Goal: Task Accomplishment & Management: Use online tool/utility

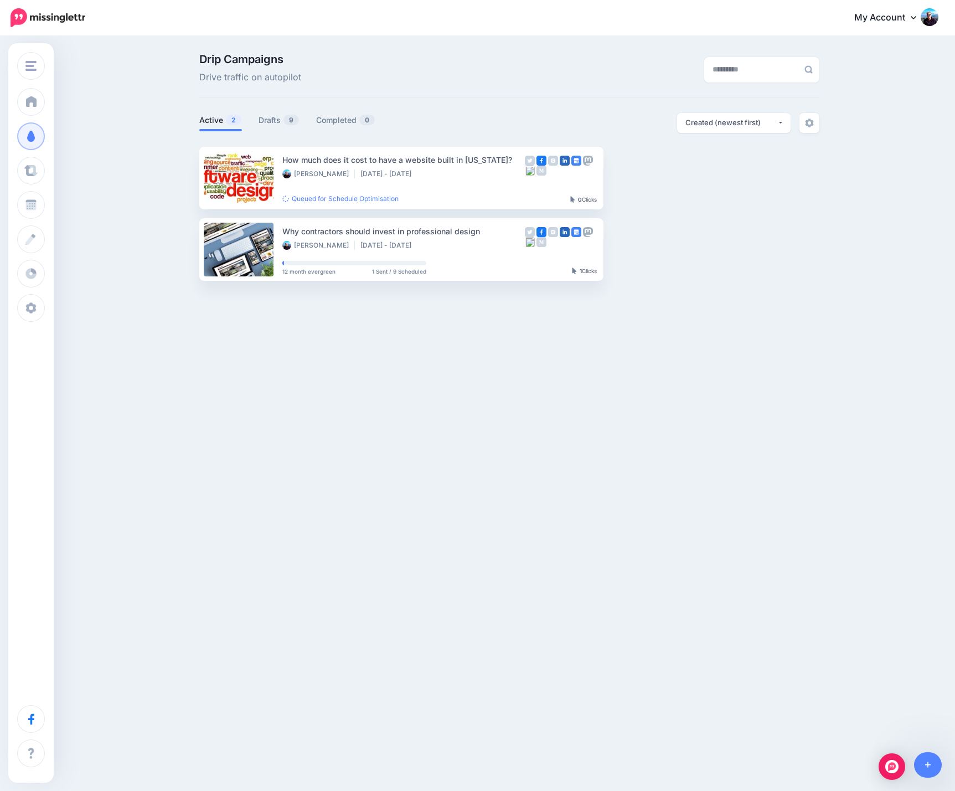
click at [141, 109] on div "Drip Campaigns Drive traffic on autopilot Active 2 9 0" at bounding box center [477, 171] width 955 height 269
click at [266, 121] on link "Drafts 9" at bounding box center [279, 120] width 41 height 13
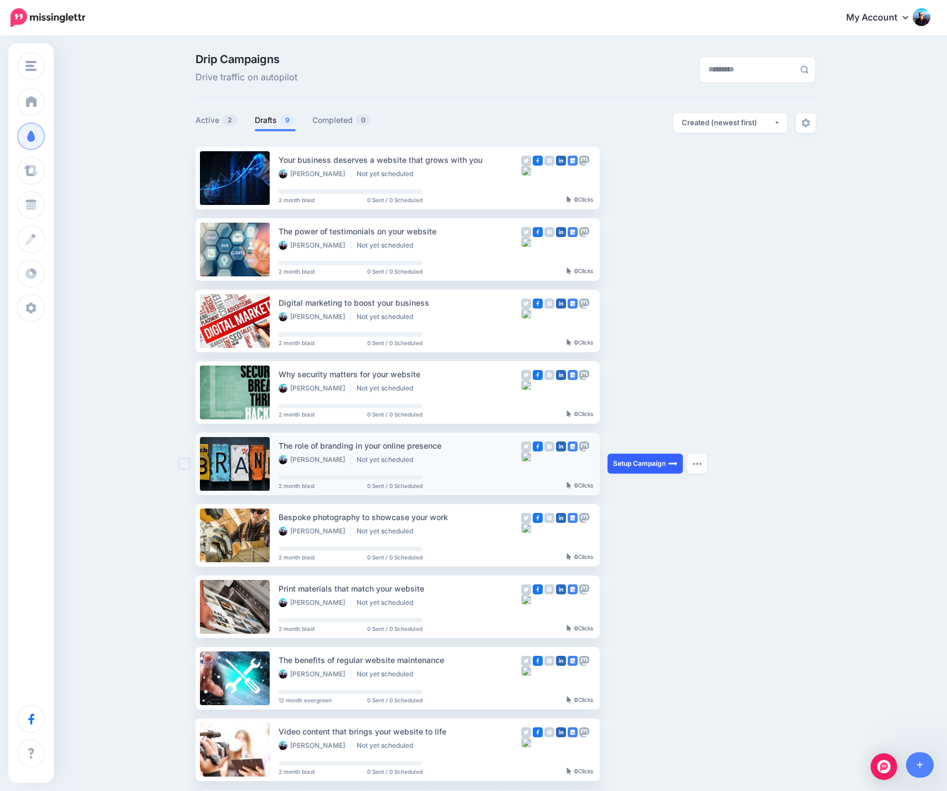
click at [648, 464] on link "Setup Campaign" at bounding box center [644, 463] width 75 height 20
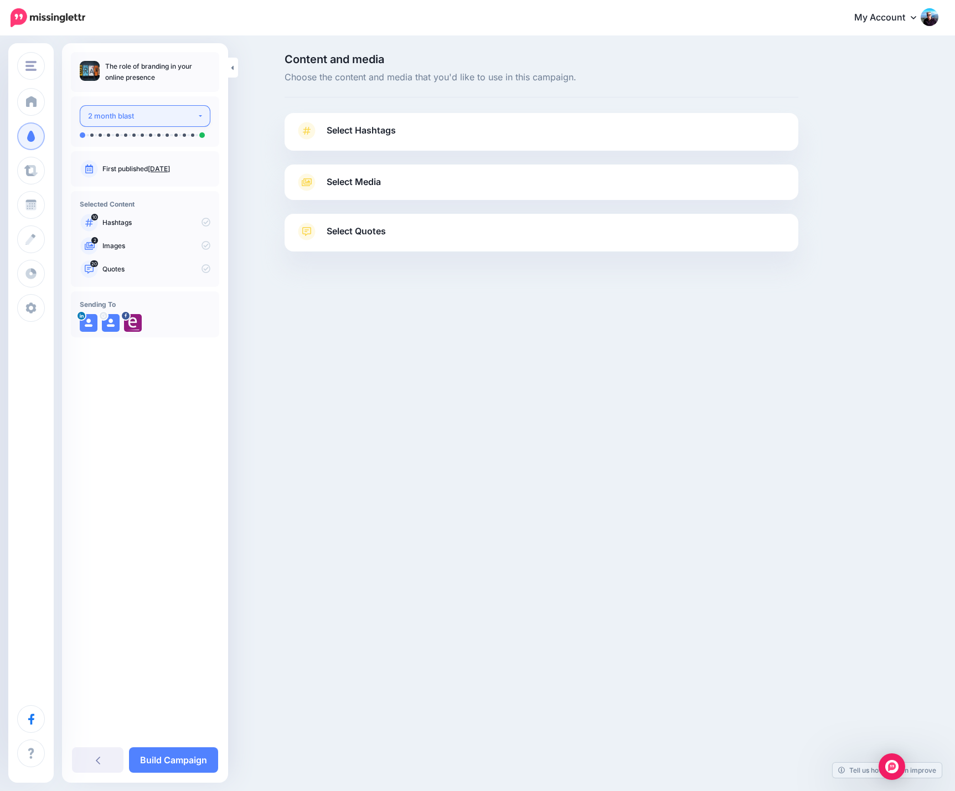
click at [202, 117] on button "2 month blast" at bounding box center [145, 116] width 131 height 22
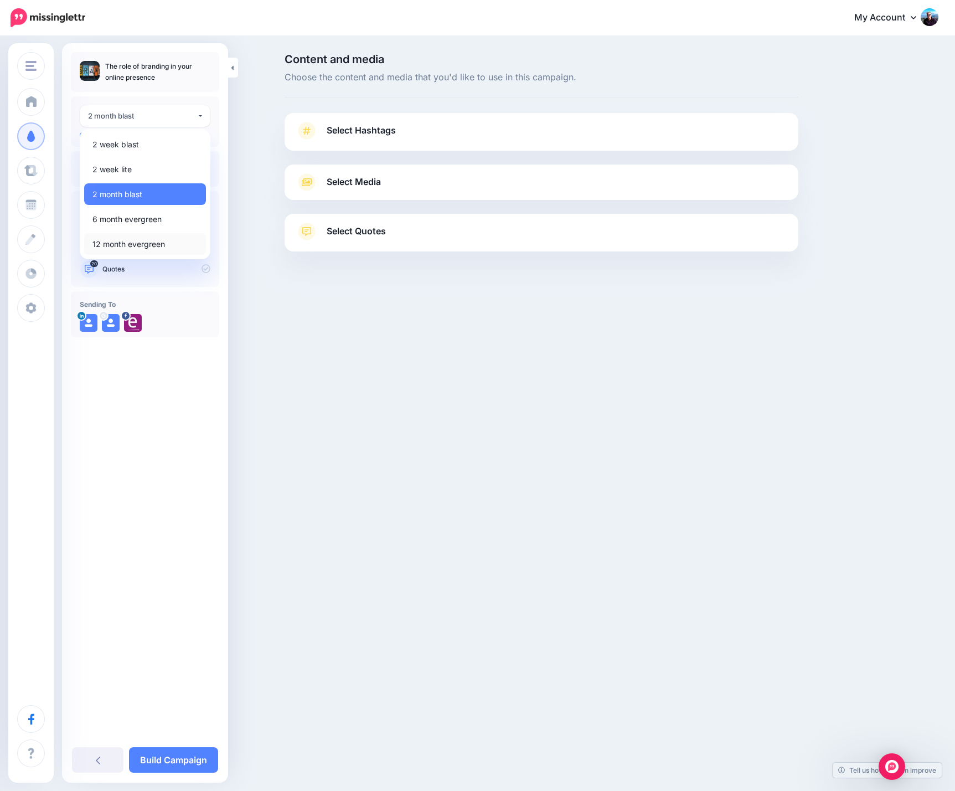
click at [126, 243] on span "12 month evergreen" at bounding box center [128, 244] width 73 height 13
select select "******"
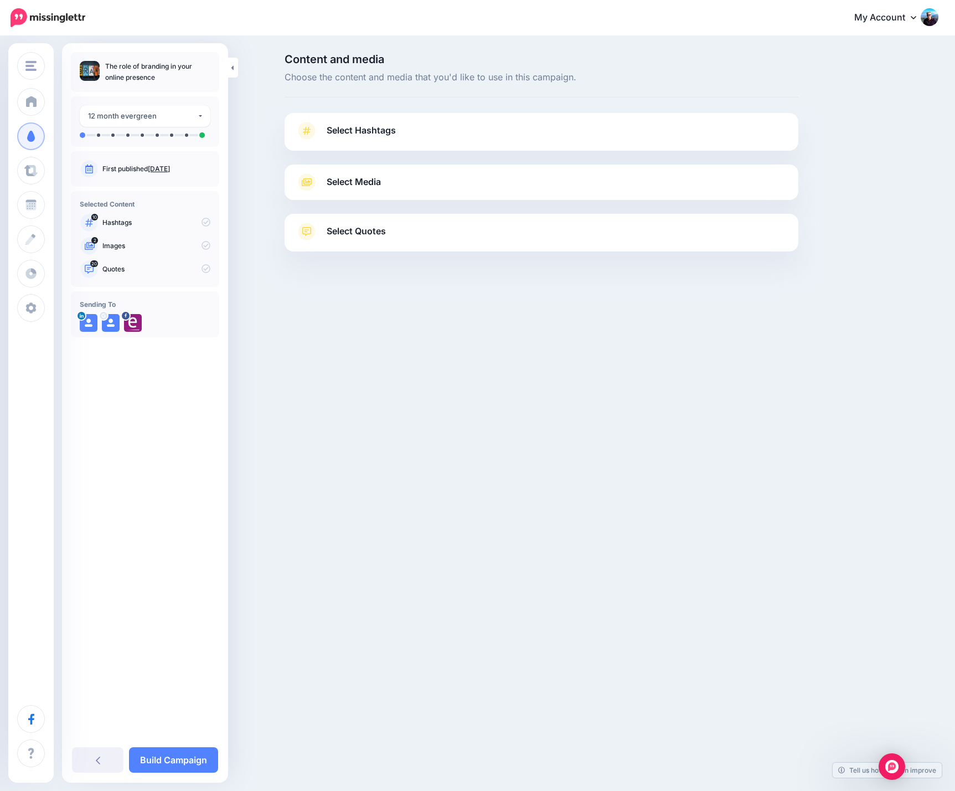
click at [497, 126] on link "Select Hashtags" at bounding box center [542, 136] width 492 height 29
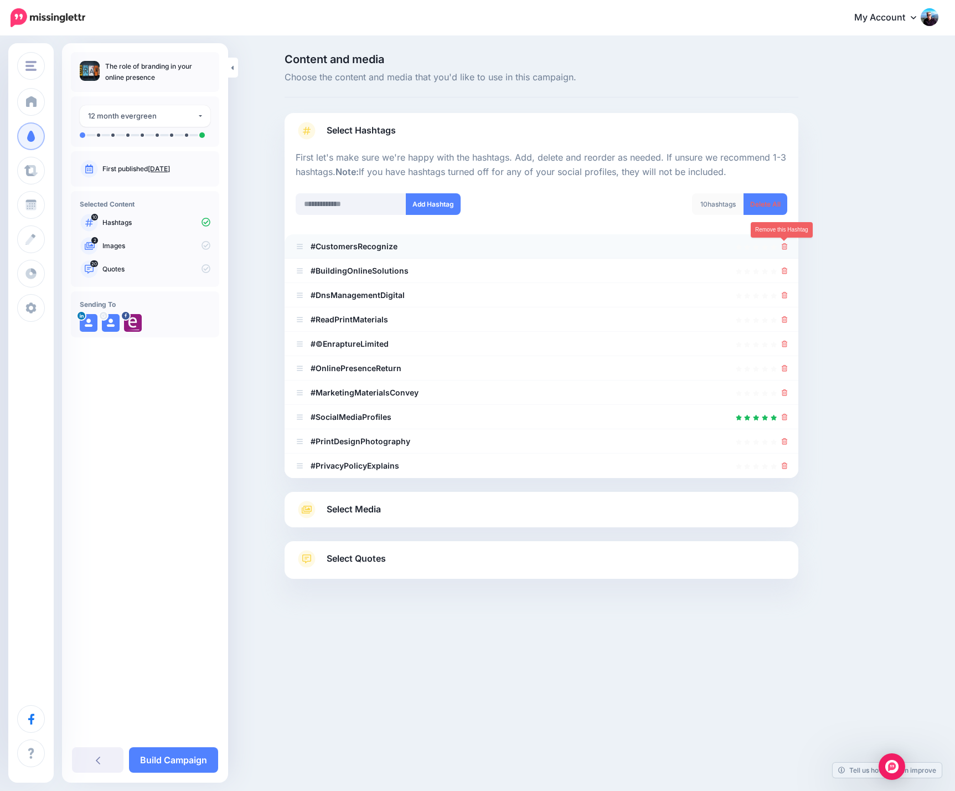
click at [785, 247] on icon at bounding box center [785, 246] width 6 height 7
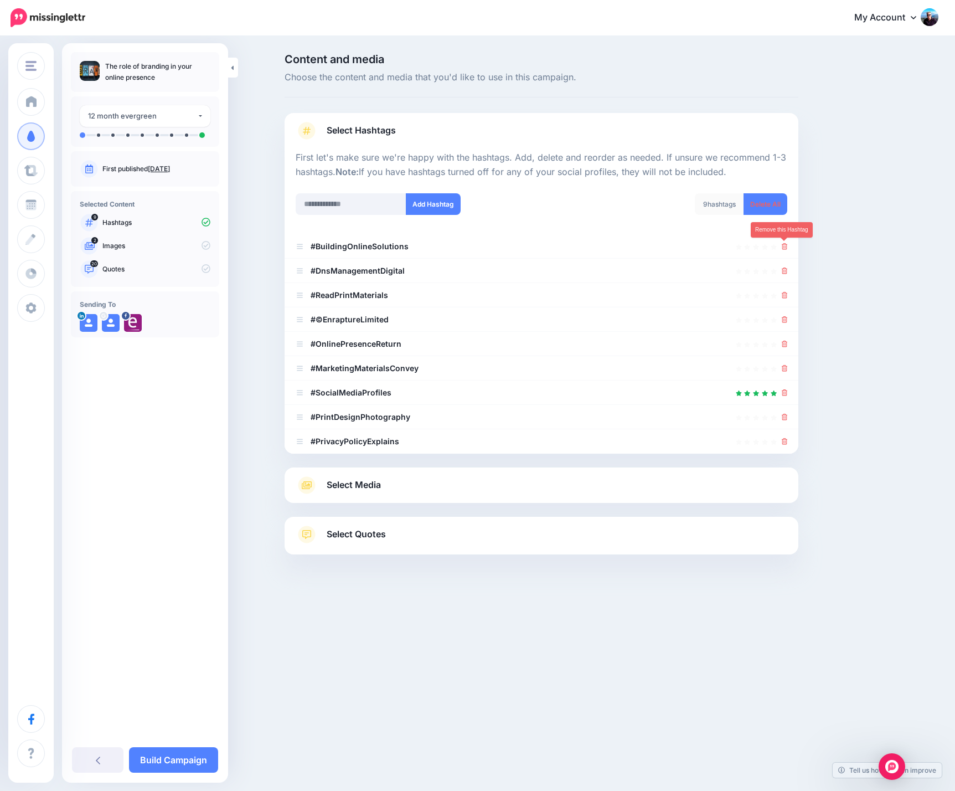
click at [785, 247] on icon at bounding box center [785, 246] width 6 height 7
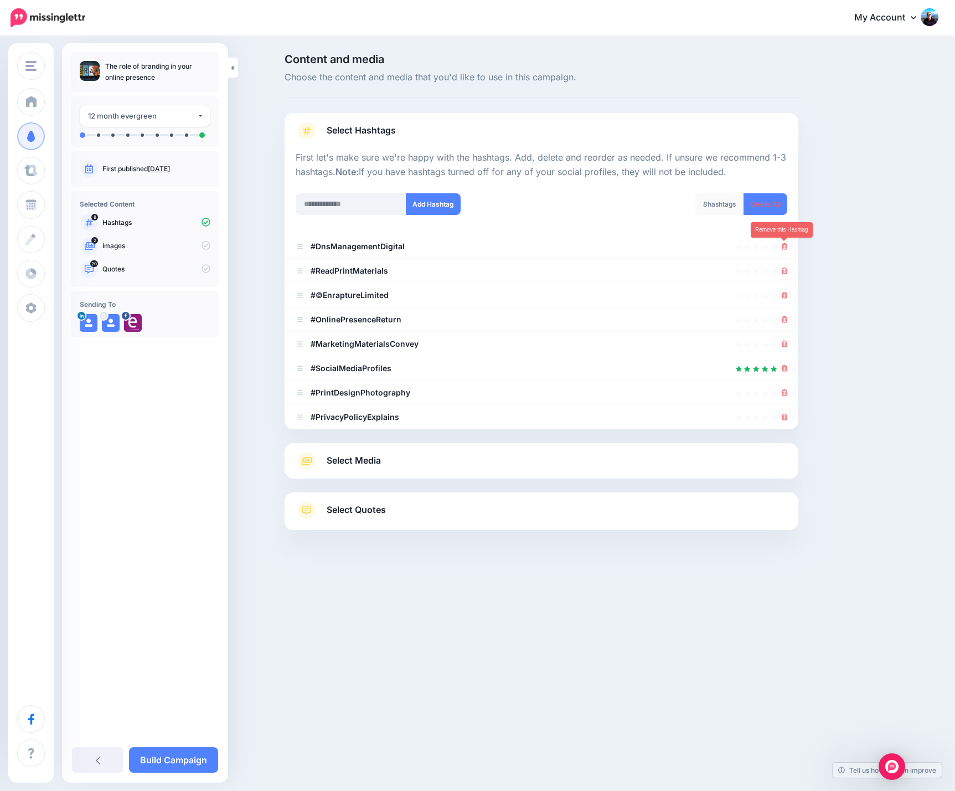
click at [785, 247] on icon at bounding box center [785, 246] width 6 height 7
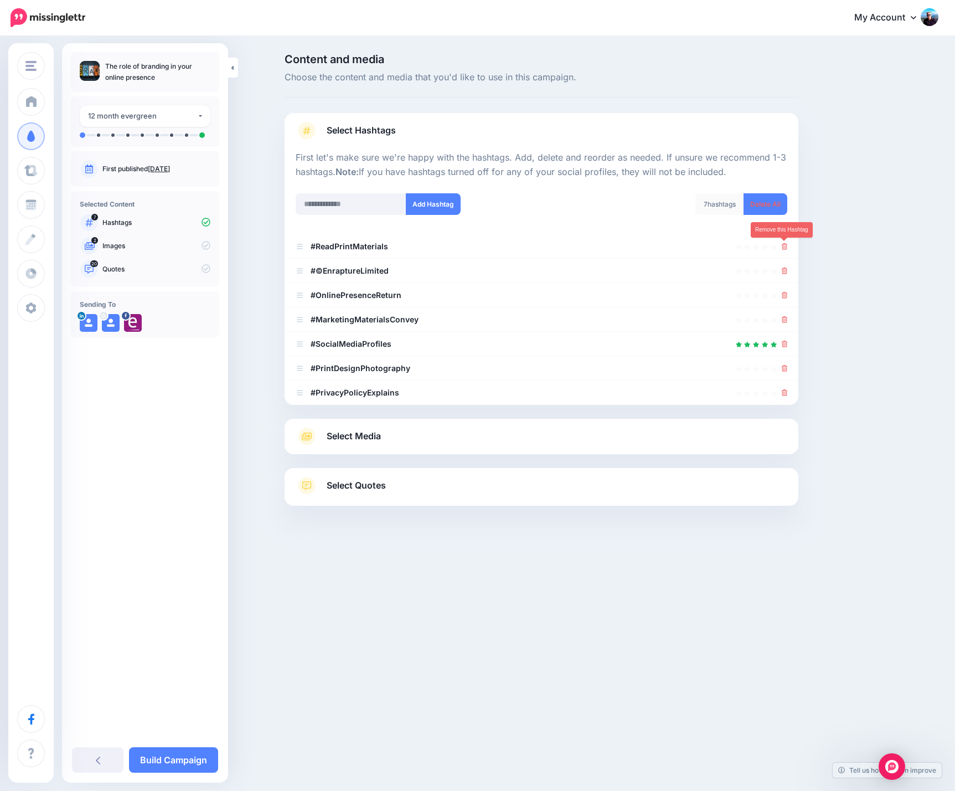
click at [785, 247] on icon at bounding box center [785, 246] width 6 height 7
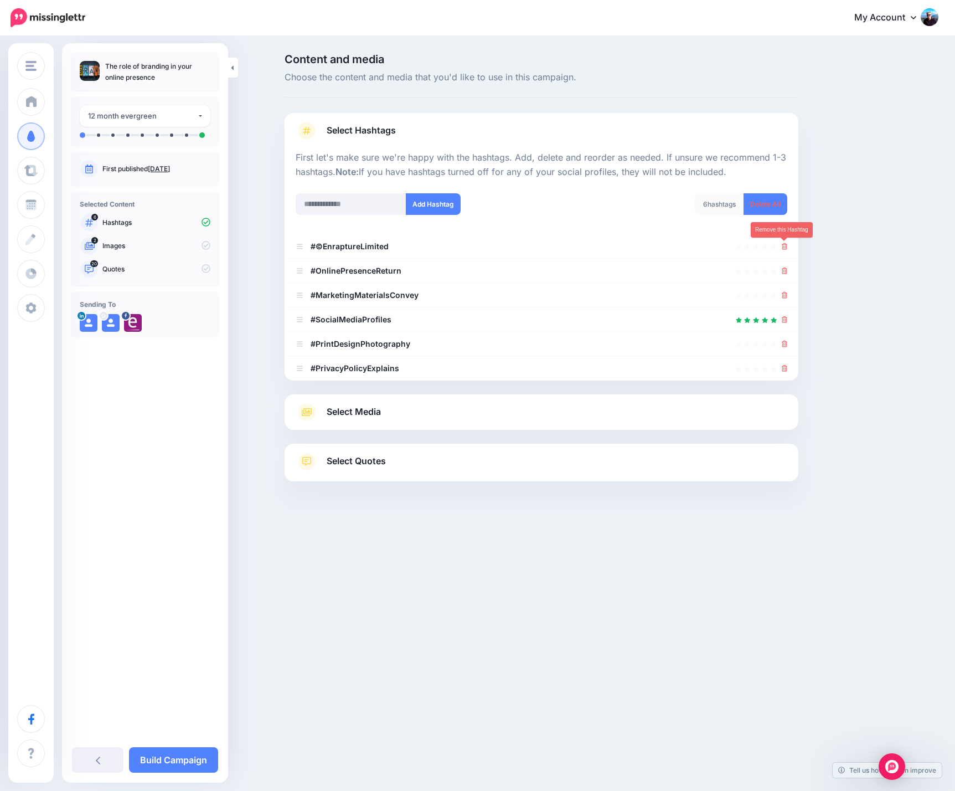
click at [785, 247] on icon at bounding box center [785, 246] width 6 height 7
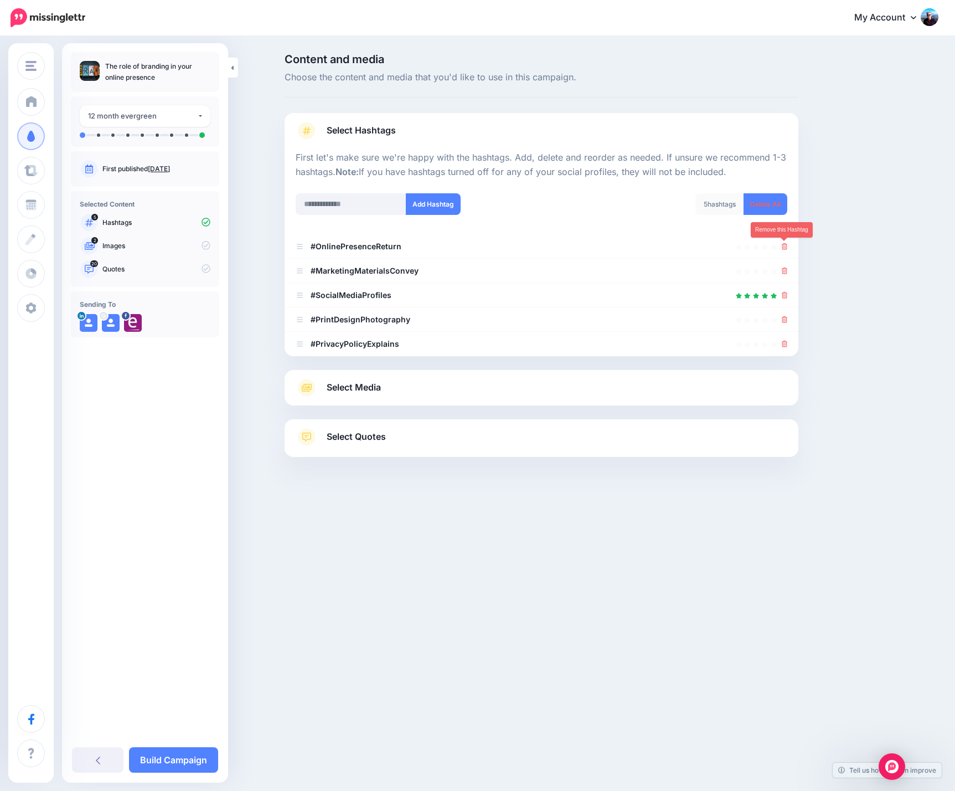
click at [785, 247] on icon at bounding box center [785, 246] width 6 height 7
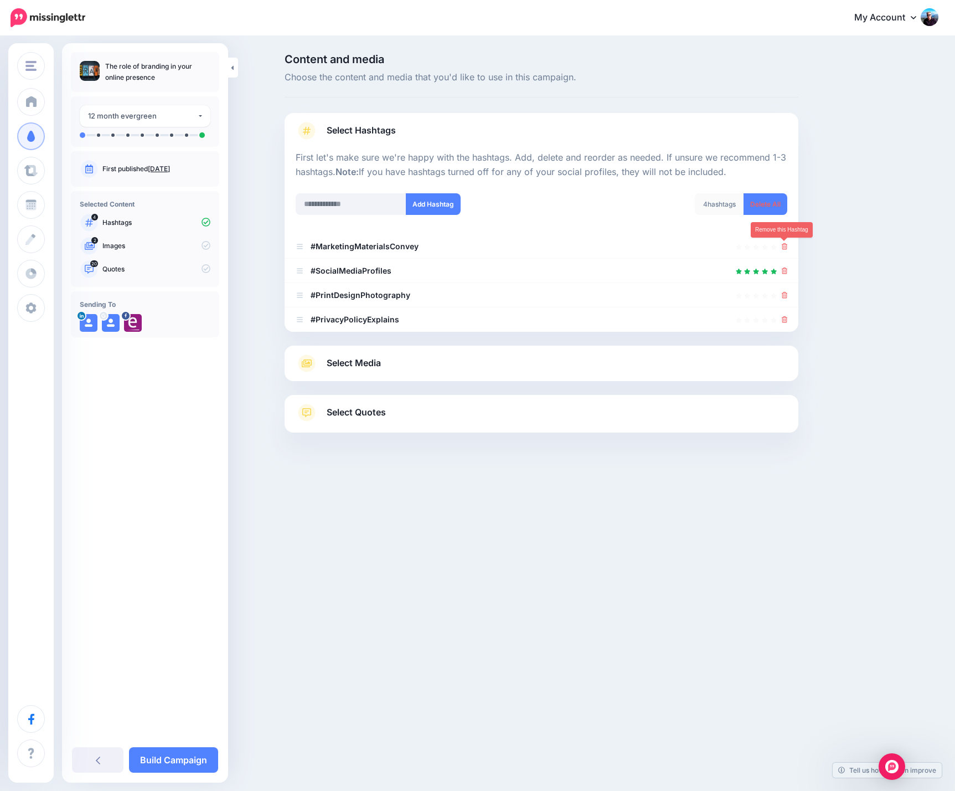
click at [785, 247] on icon at bounding box center [785, 246] width 6 height 7
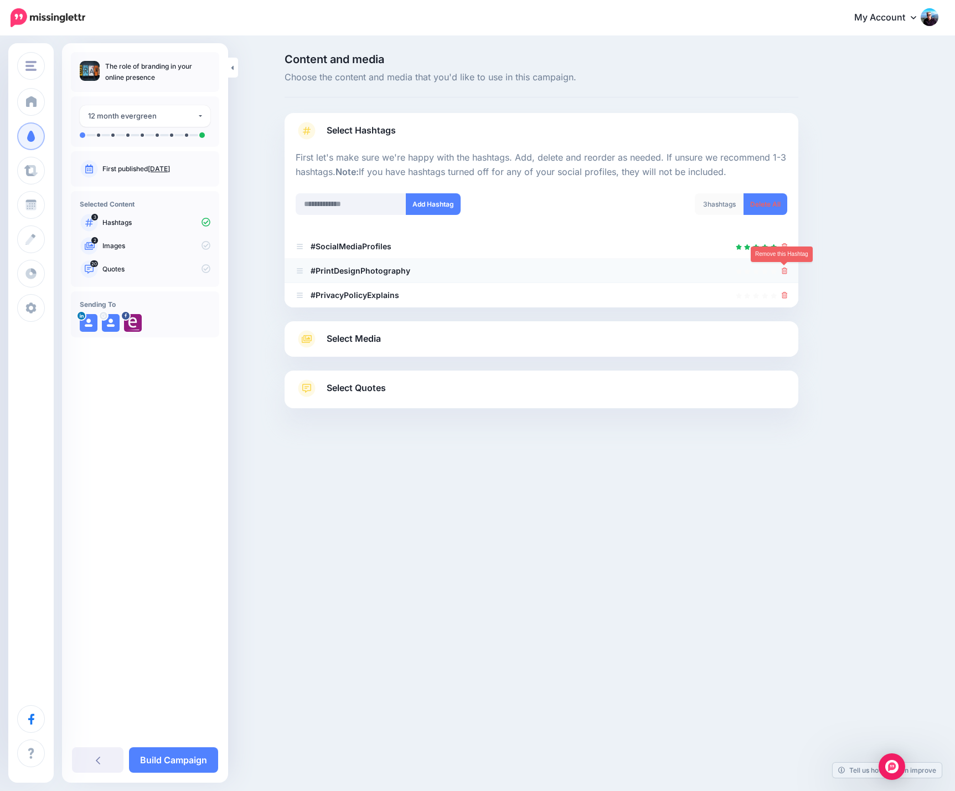
click at [782, 272] on icon at bounding box center [785, 270] width 6 height 7
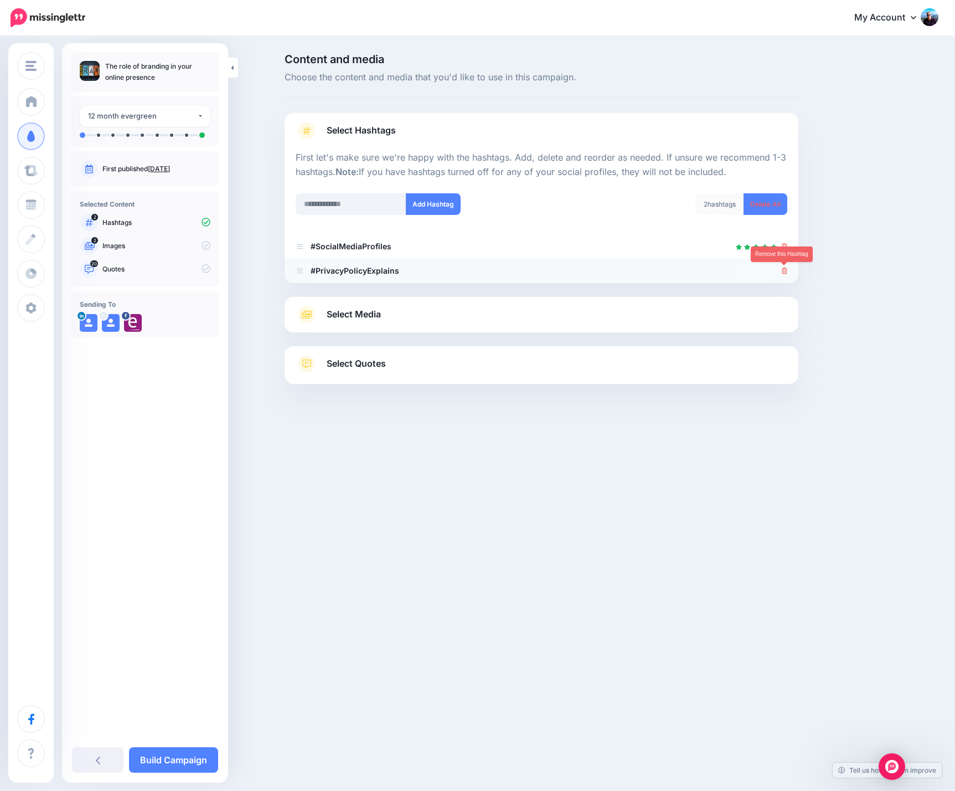
click at [784, 271] on icon at bounding box center [785, 270] width 6 height 7
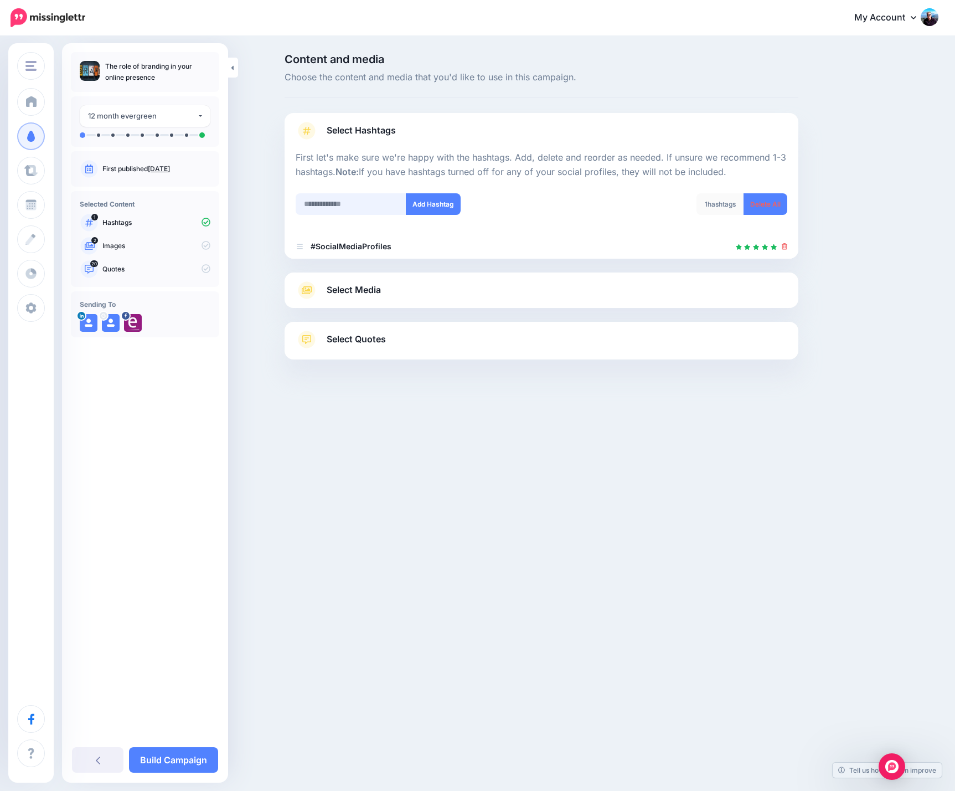
click at [354, 206] on input "text" at bounding box center [351, 204] width 111 height 22
type input "**********"
click at [437, 200] on button "Add Hashtag" at bounding box center [433, 204] width 55 height 22
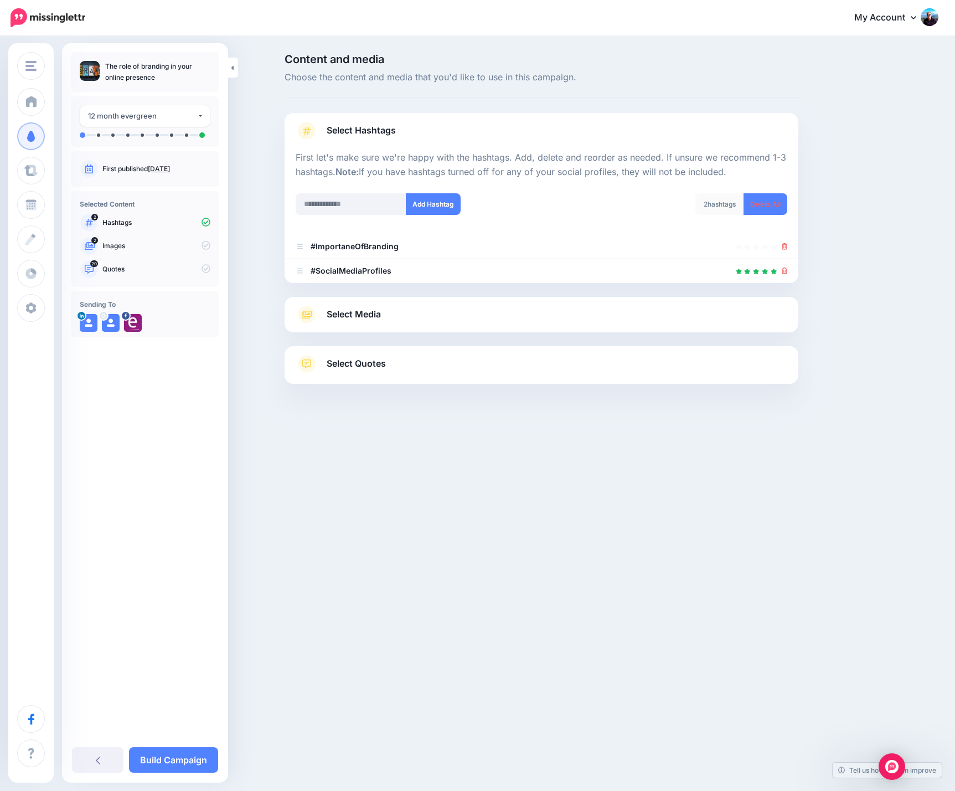
click at [386, 219] on div "Add Hashtag" at bounding box center [414, 210] width 254 height 35
click at [368, 204] on input "text" at bounding box center [351, 204] width 111 height 22
type input "*********"
click at [438, 203] on button "Add Hashtag" at bounding box center [433, 204] width 55 height 22
click at [586, 209] on div "3 hashtags Delete All" at bounding box center [668, 210] width 254 height 35
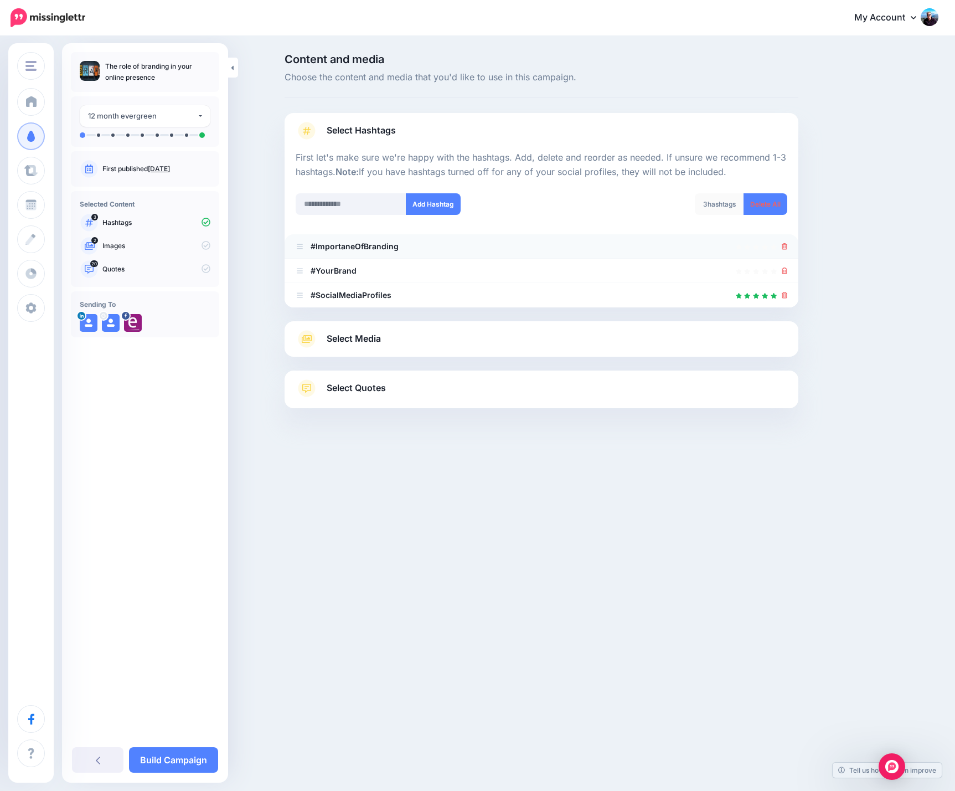
click at [785, 246] on icon at bounding box center [785, 246] width 6 height 7
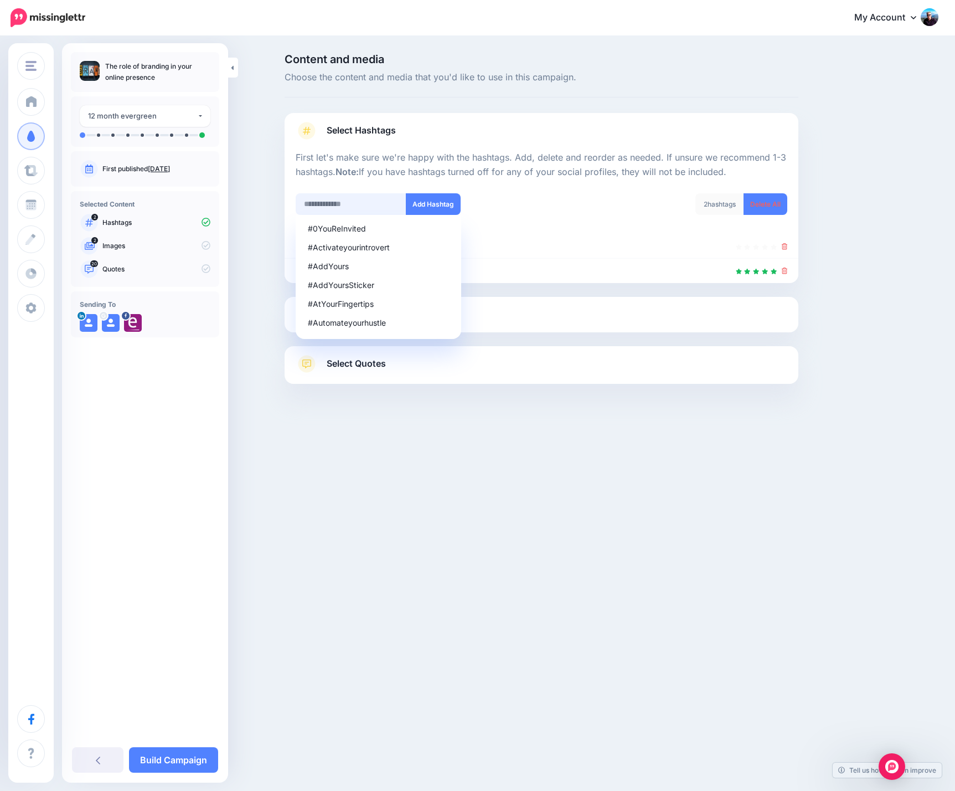
click at [368, 202] on input "text" at bounding box center [351, 204] width 111 height 22
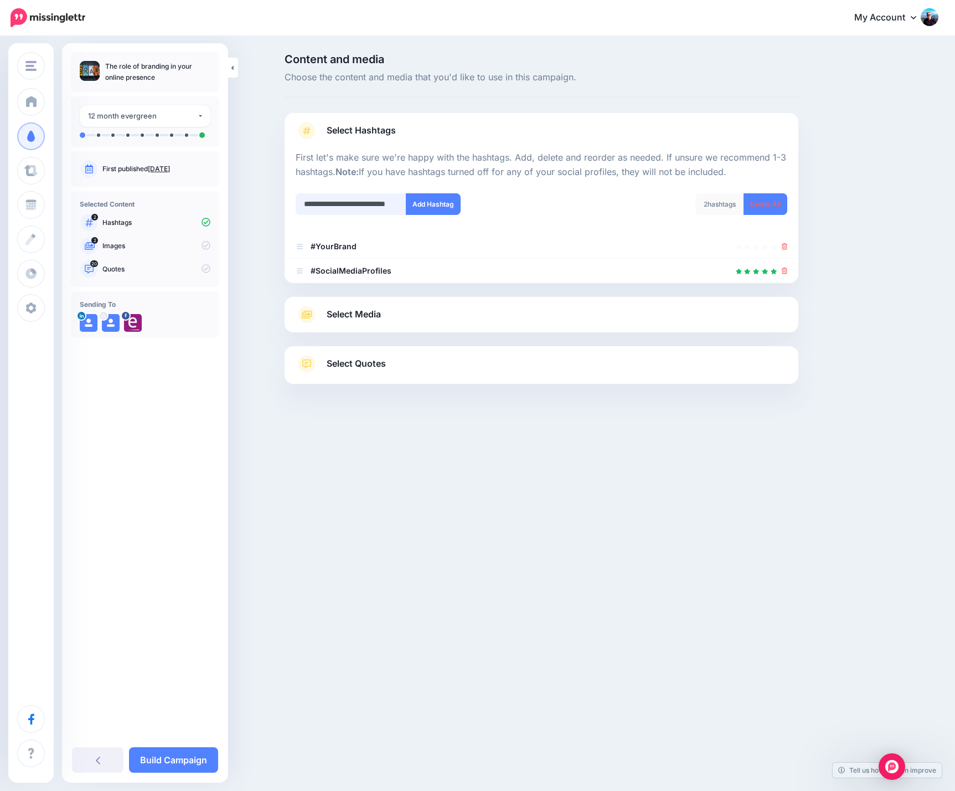
scroll to position [0, 28]
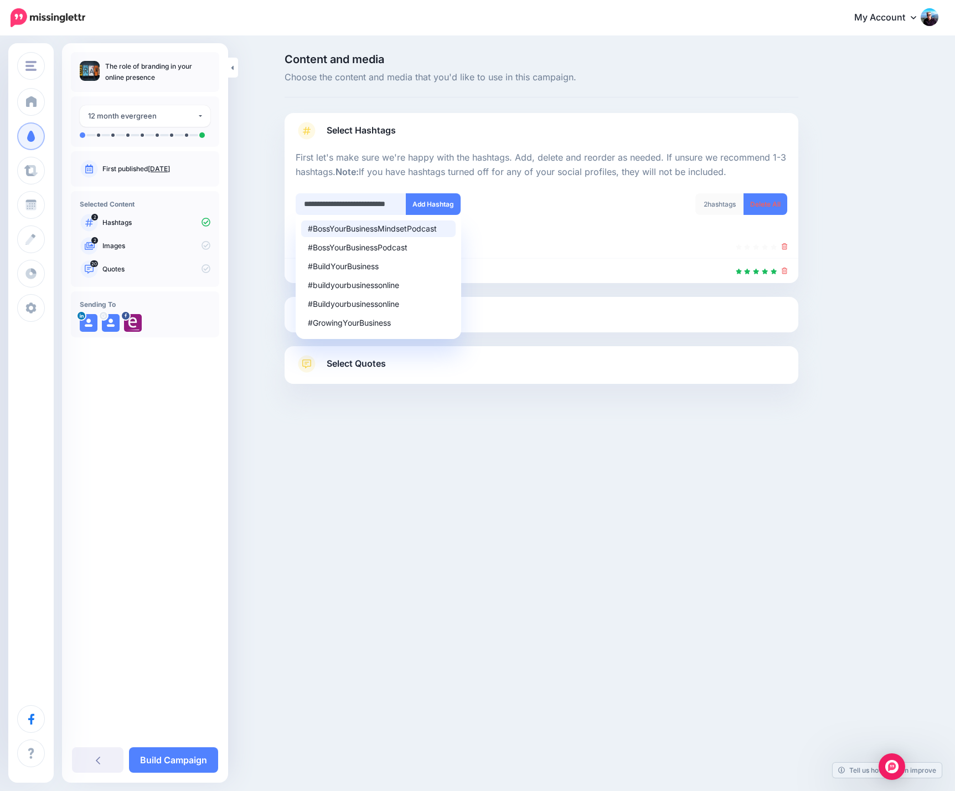
click at [333, 200] on input "**********" at bounding box center [351, 204] width 111 height 22
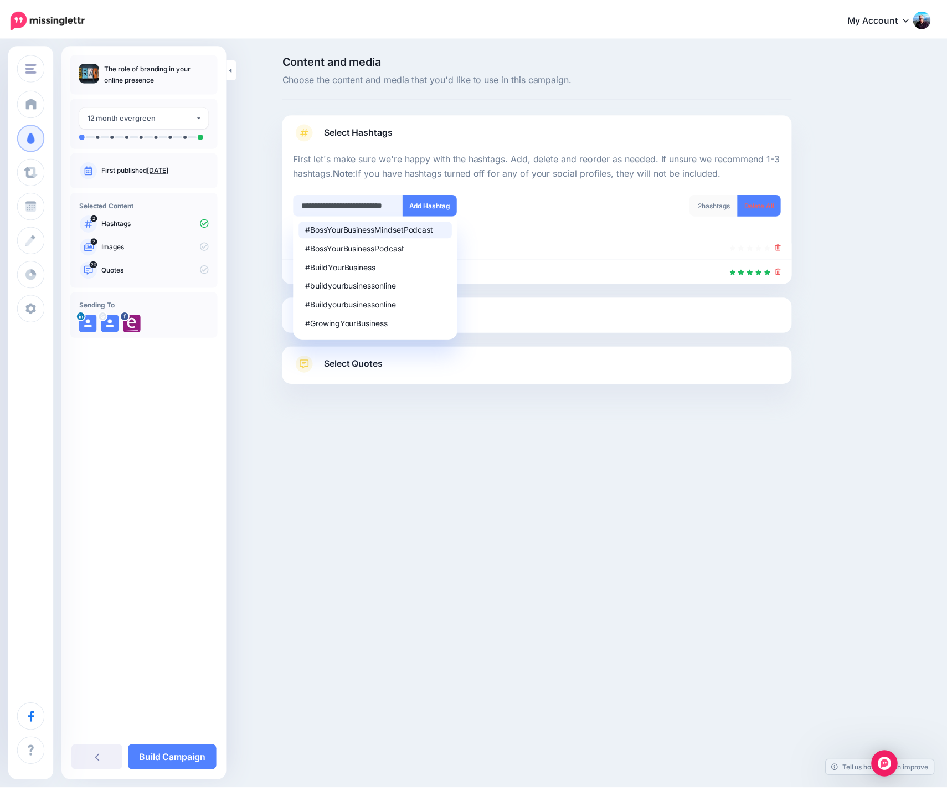
scroll to position [0, 0]
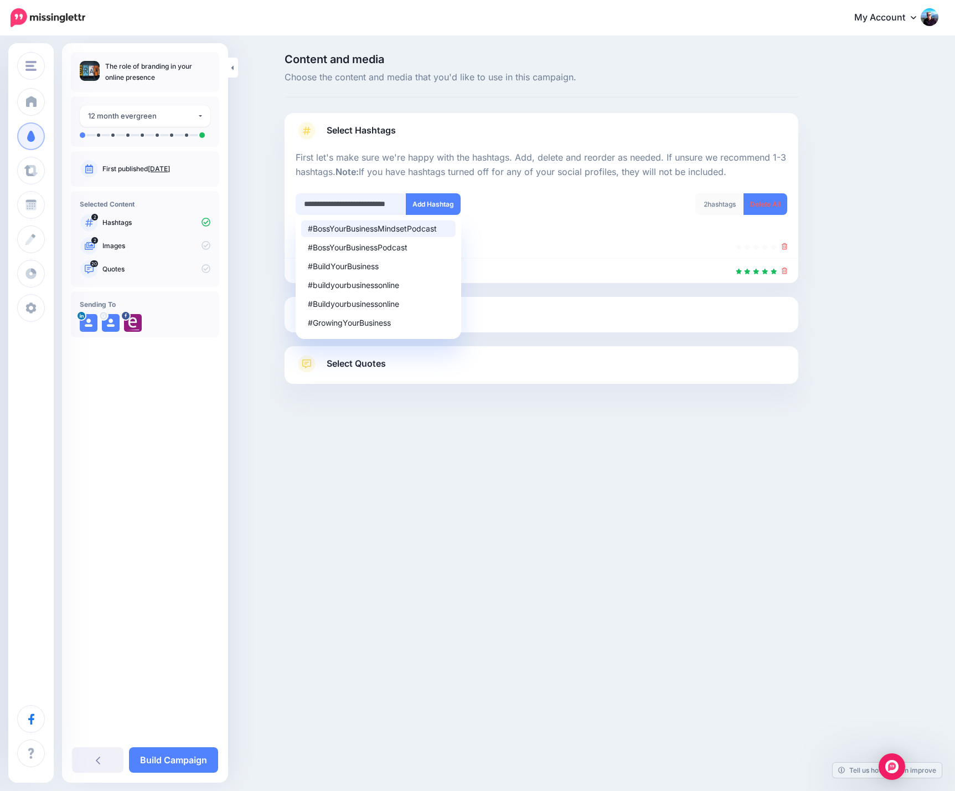
drag, startPoint x: 329, startPoint y: 202, endPoint x: 239, endPoint y: 193, distance: 90.6
click at [296, 193] on input "**********" at bounding box center [351, 204] width 111 height 22
type input "**********"
click at [441, 210] on button "Add Hashtag" at bounding box center [433, 204] width 55 height 22
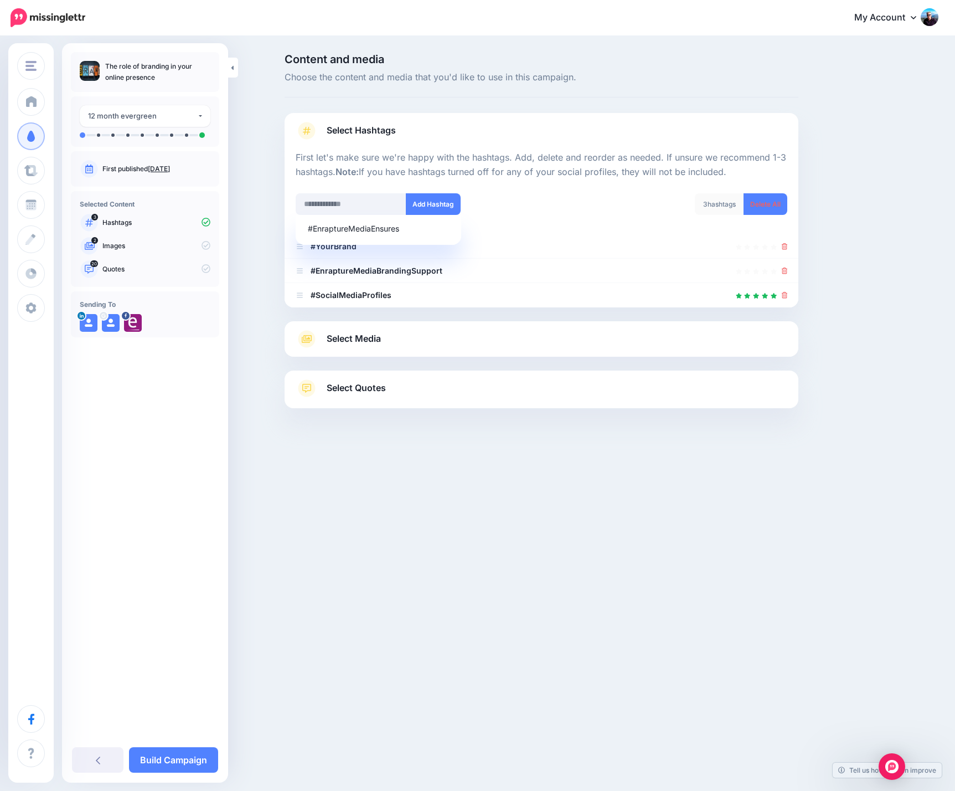
click at [602, 504] on div "Enrapture Media LOOP [DOMAIN_NAME] Isabelle Vets Roseneath Dental [PERSON_NAME]…" at bounding box center [477, 395] width 955 height 791
click at [518, 337] on link "Select Media" at bounding box center [542, 339] width 492 height 18
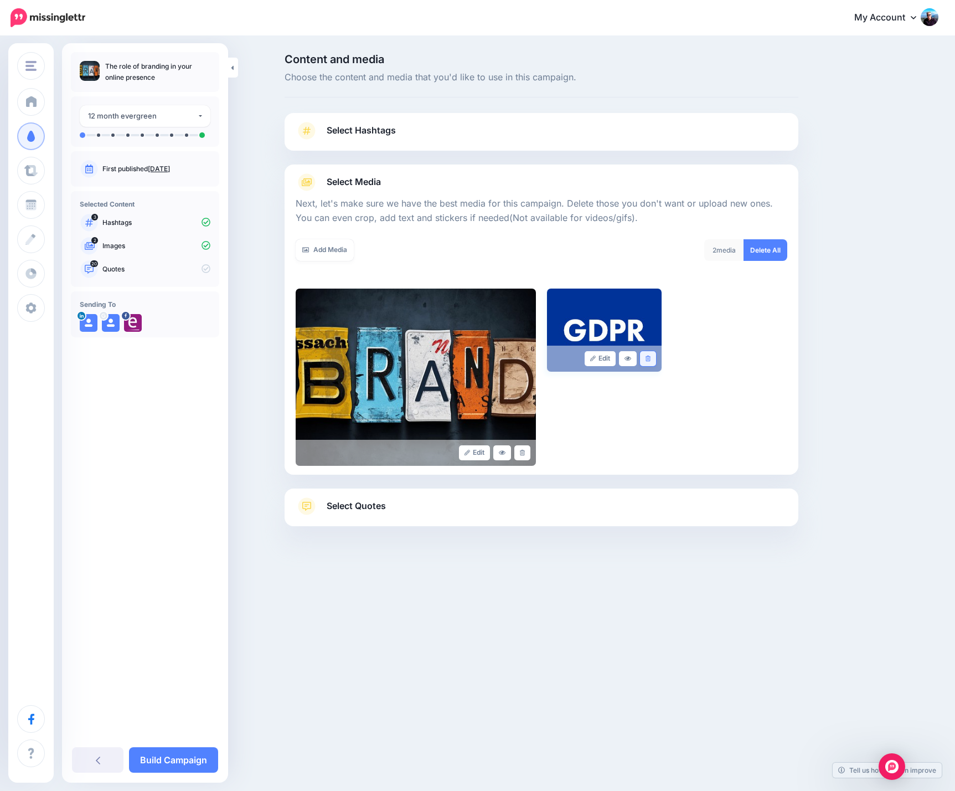
click at [651, 360] on link at bounding box center [648, 358] width 16 height 15
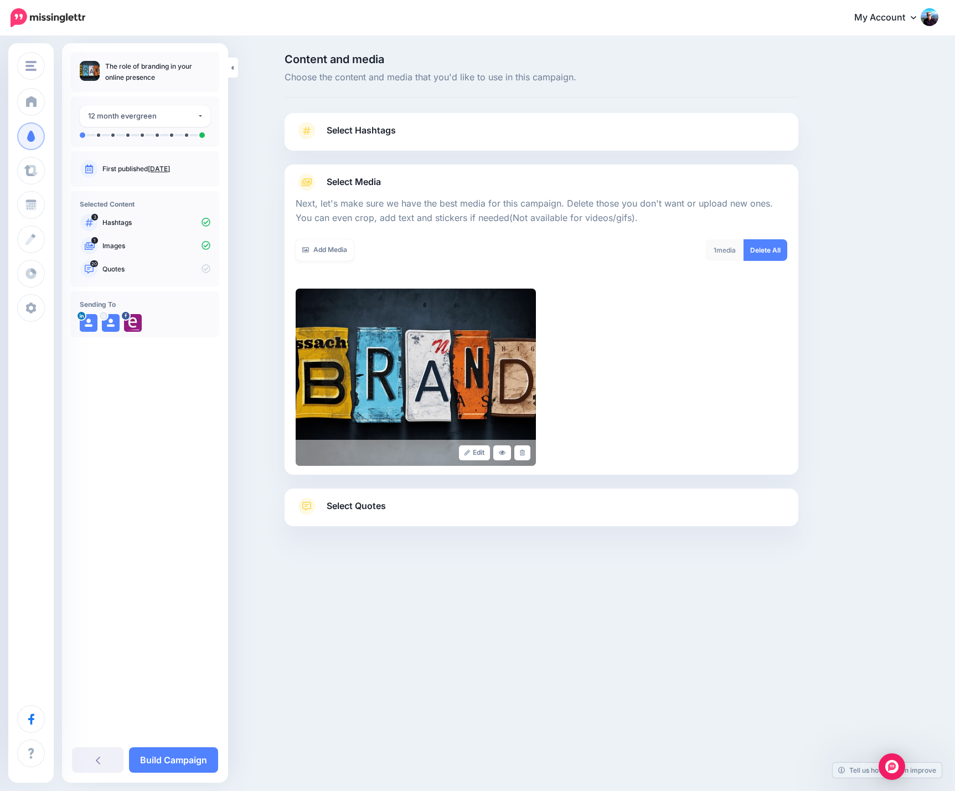
click at [652, 272] on div "1 media Delete All" at bounding box center [668, 256] width 254 height 35
click at [324, 251] on link "Add Media" at bounding box center [325, 250] width 58 height 22
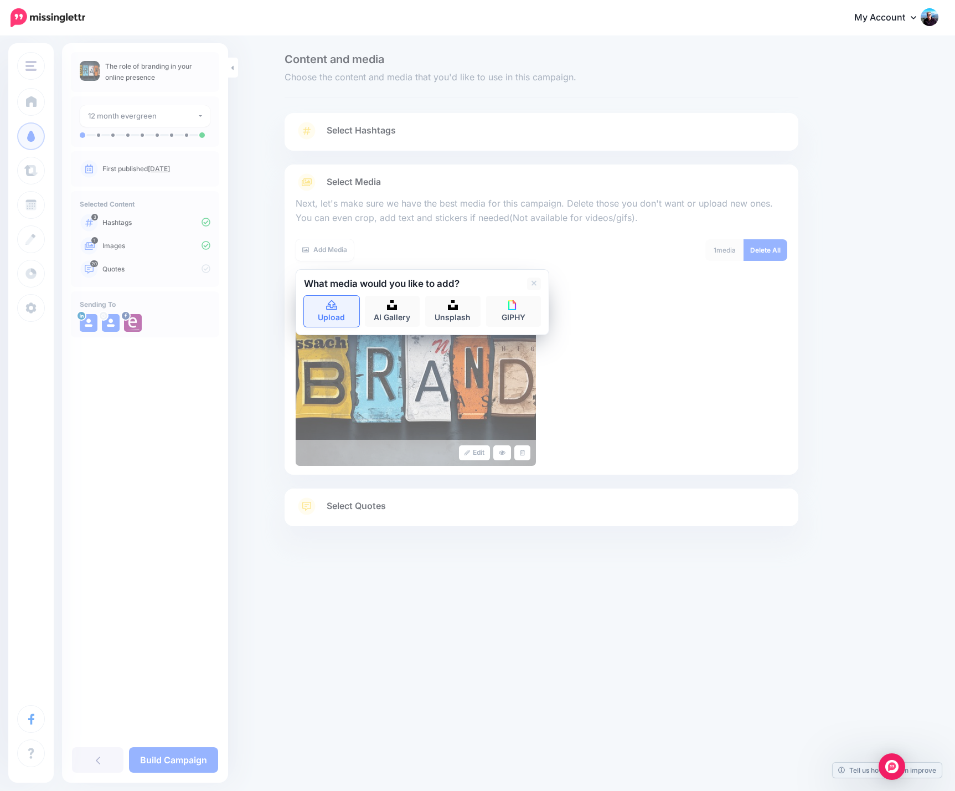
click at [330, 310] on icon at bounding box center [332, 306] width 13 height 10
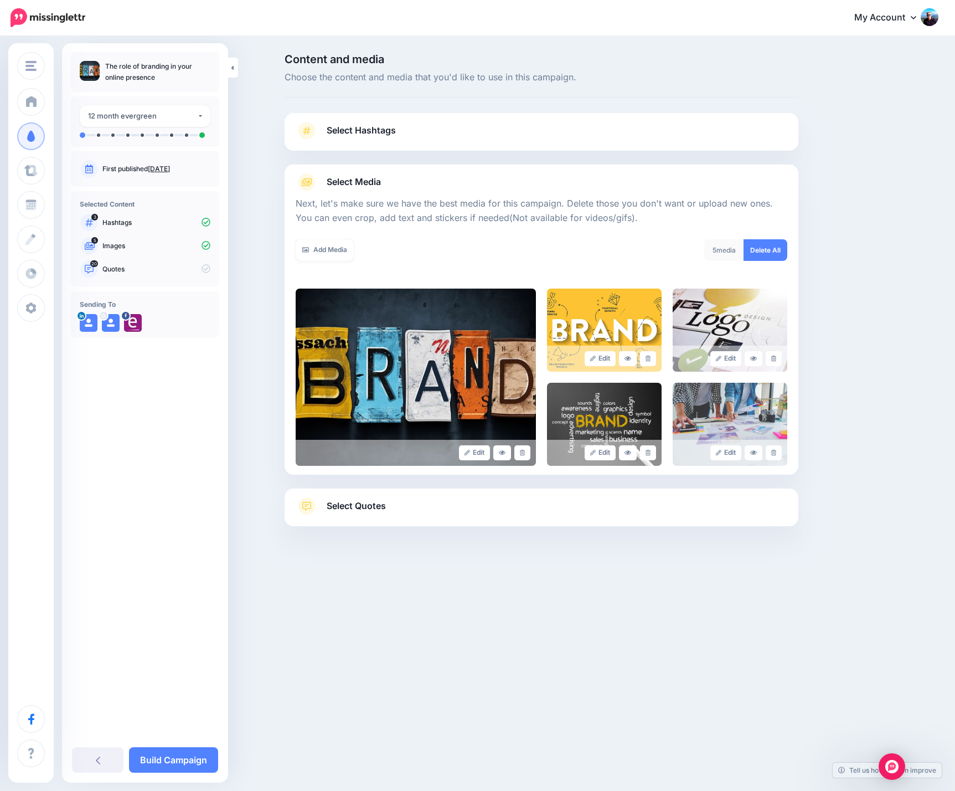
click at [431, 509] on link "Select Quotes" at bounding box center [542, 511] width 492 height 29
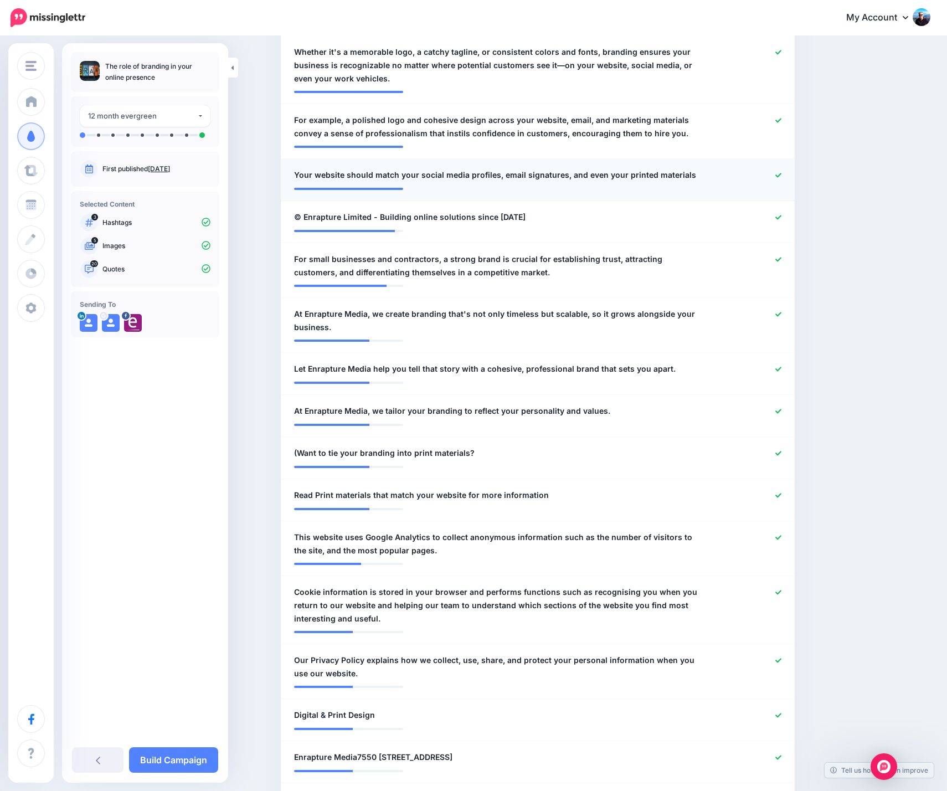
scroll to position [381, 0]
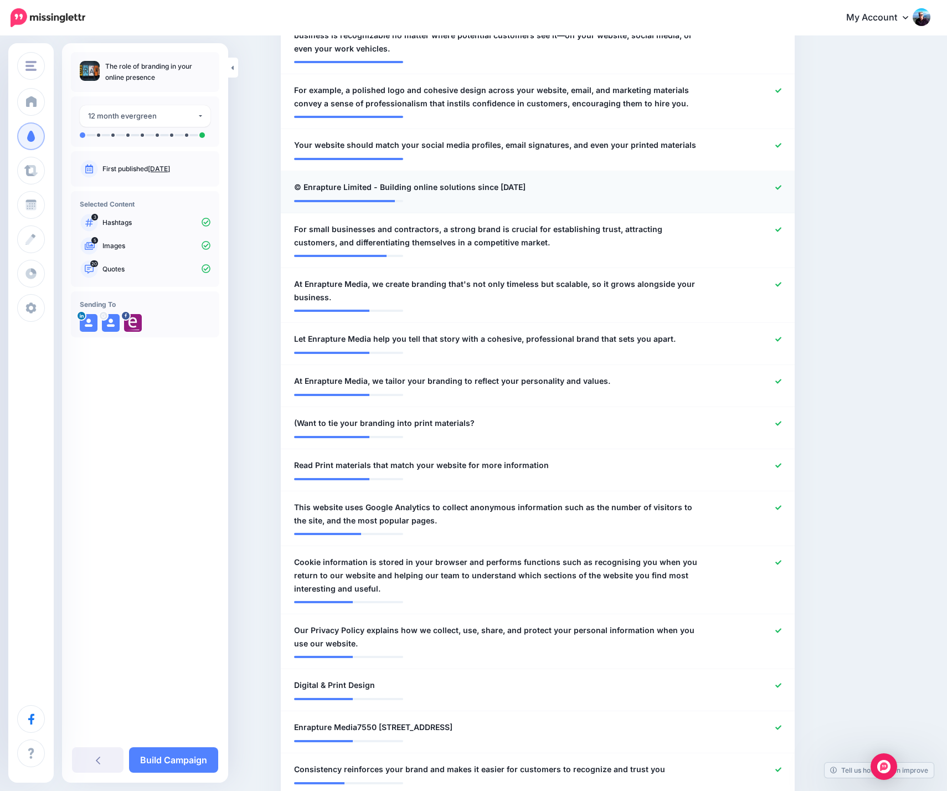
click at [781, 187] on icon at bounding box center [778, 187] width 6 height 6
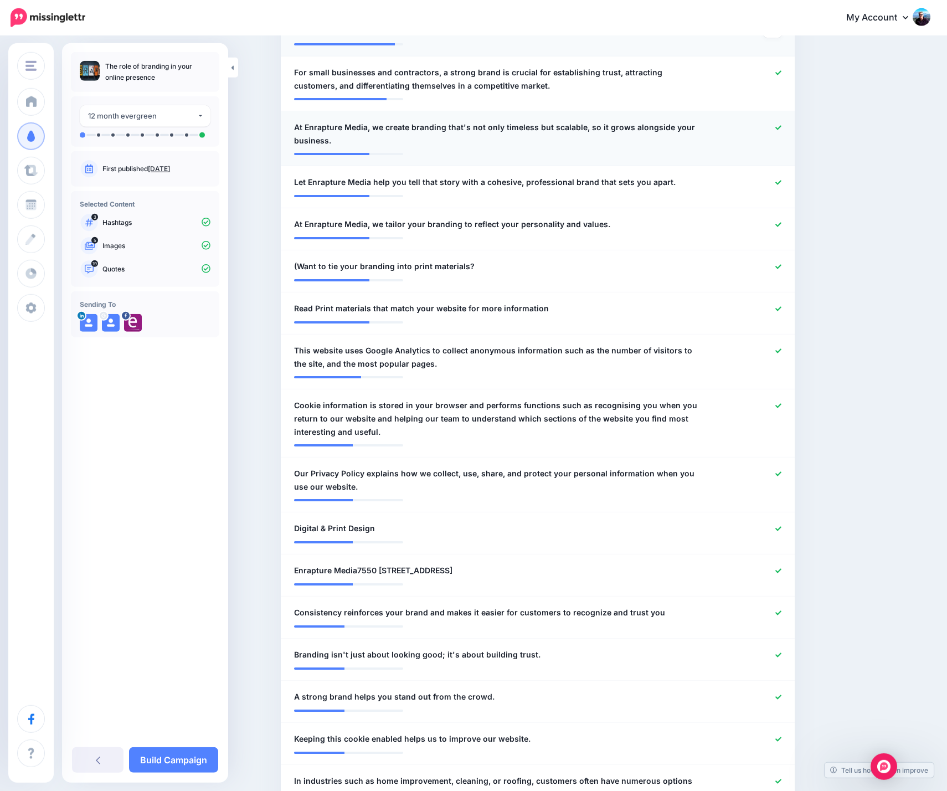
scroll to position [611, 0]
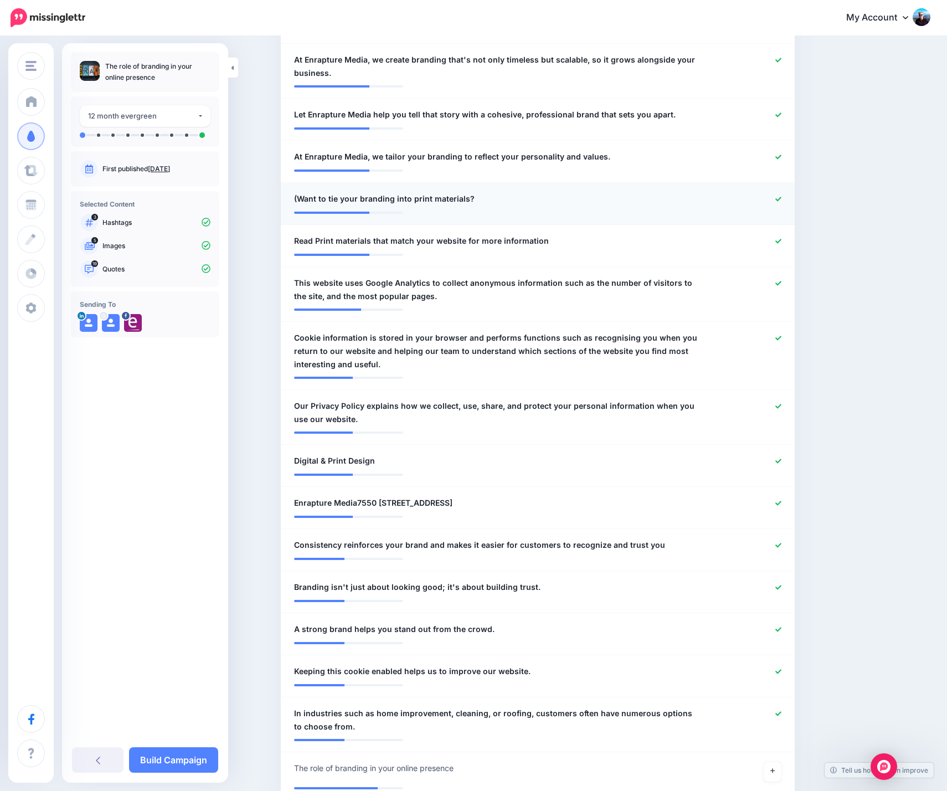
click at [781, 197] on icon at bounding box center [778, 199] width 6 height 6
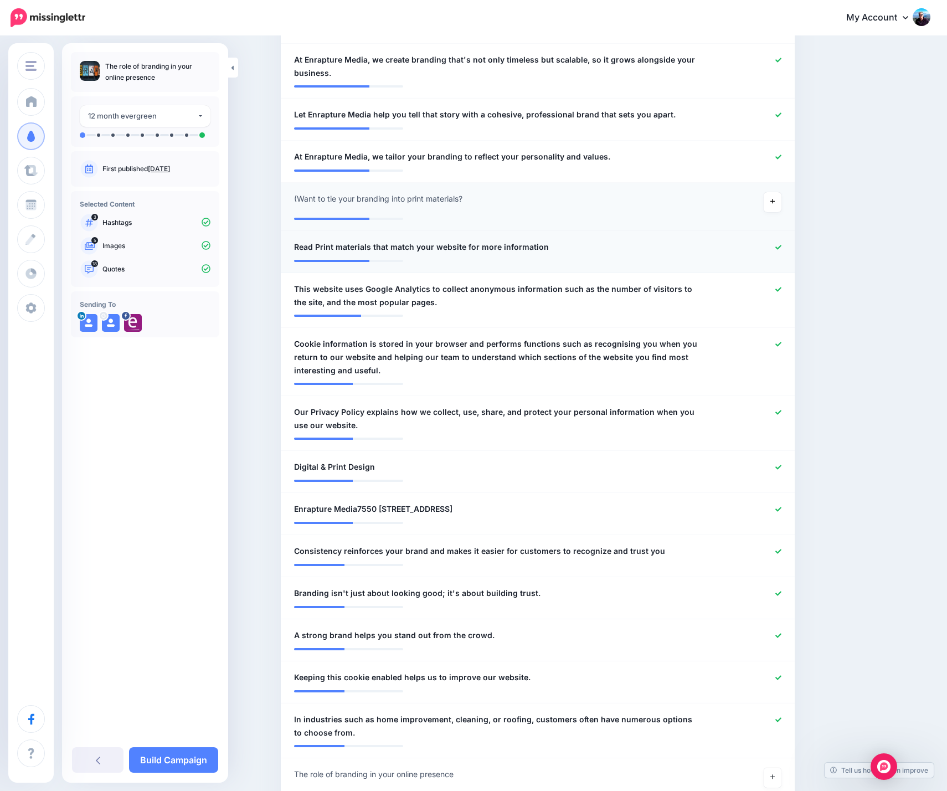
click at [781, 247] on icon at bounding box center [778, 247] width 6 height 6
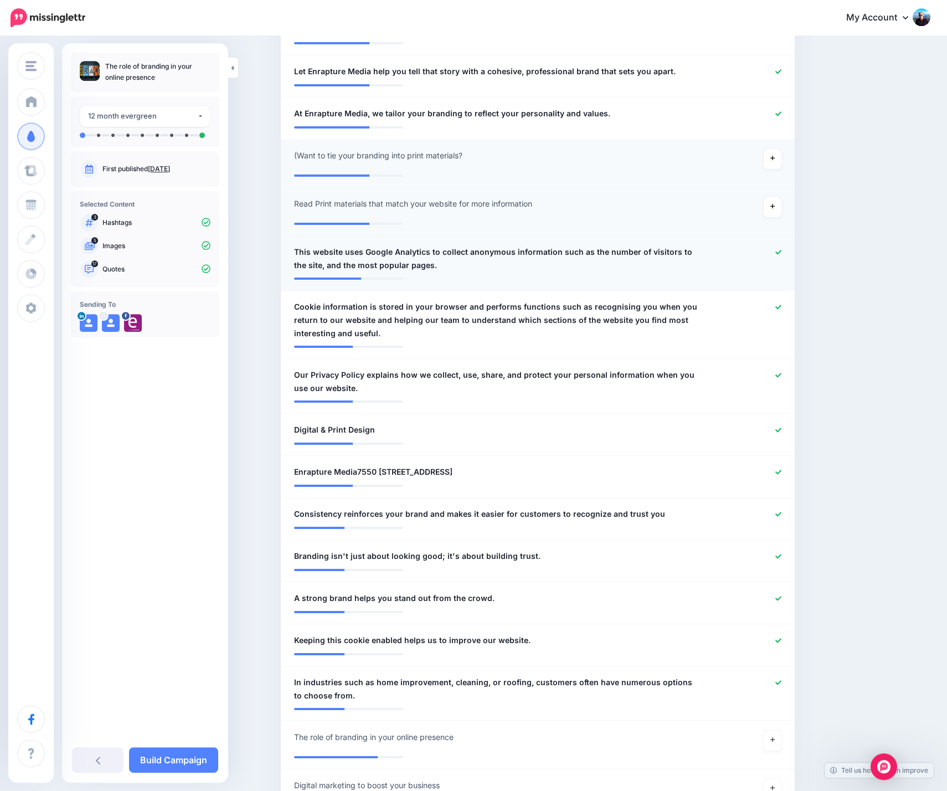
scroll to position [664, 0]
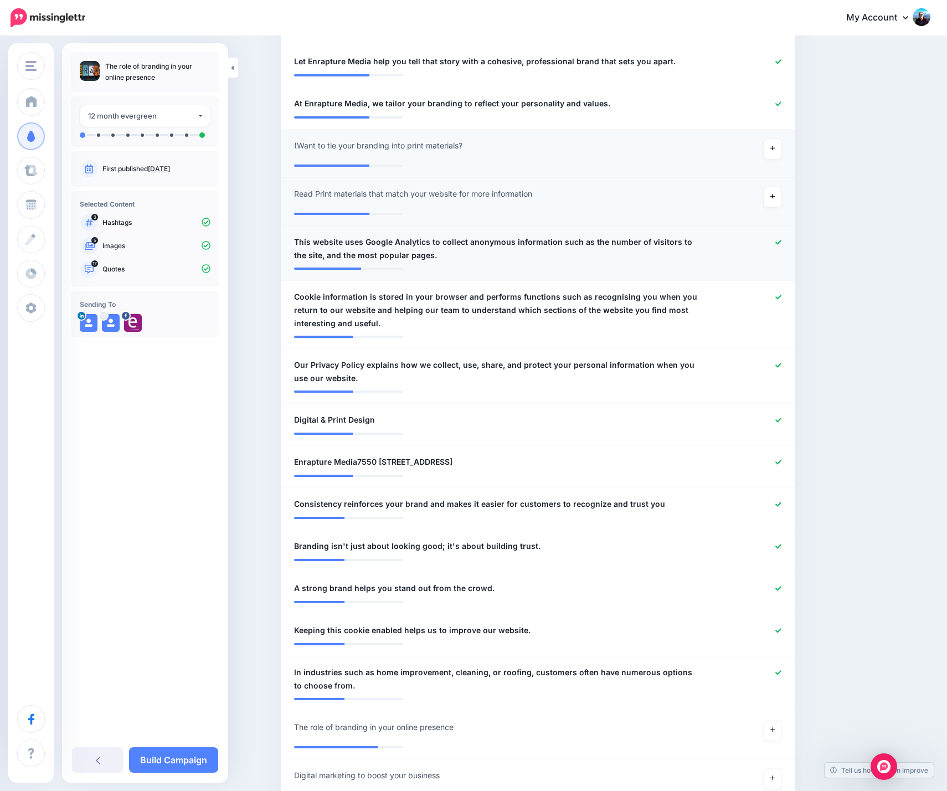
click at [781, 241] on icon at bounding box center [778, 242] width 6 height 6
click at [781, 298] on icon at bounding box center [778, 297] width 6 height 4
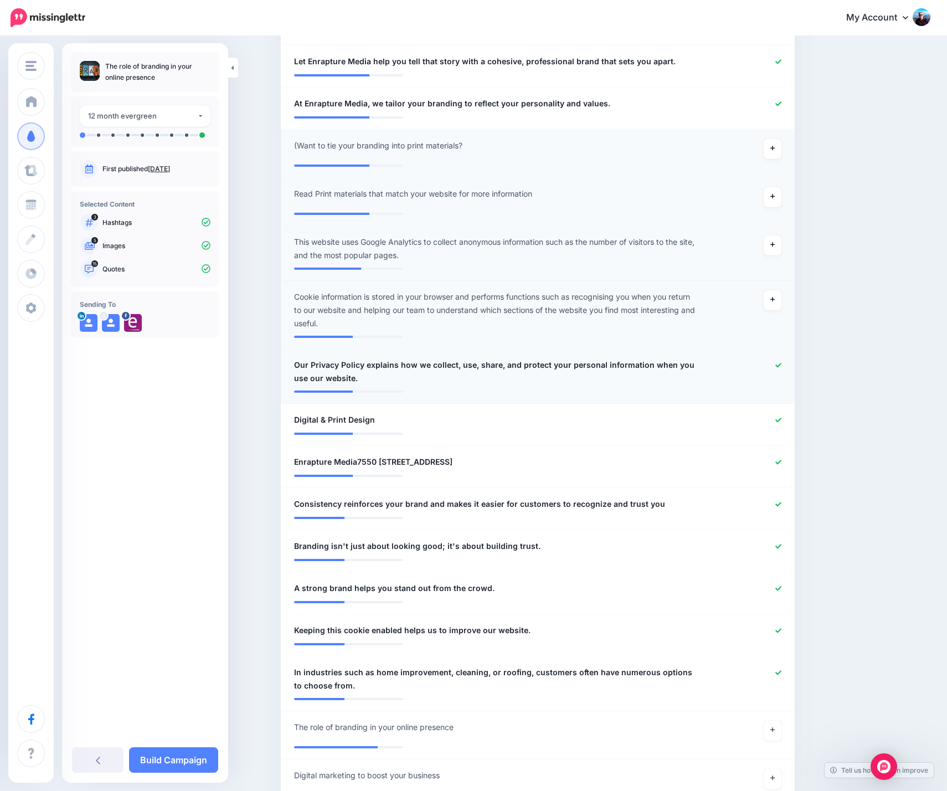
click at [781, 366] on icon at bounding box center [778, 365] width 6 height 4
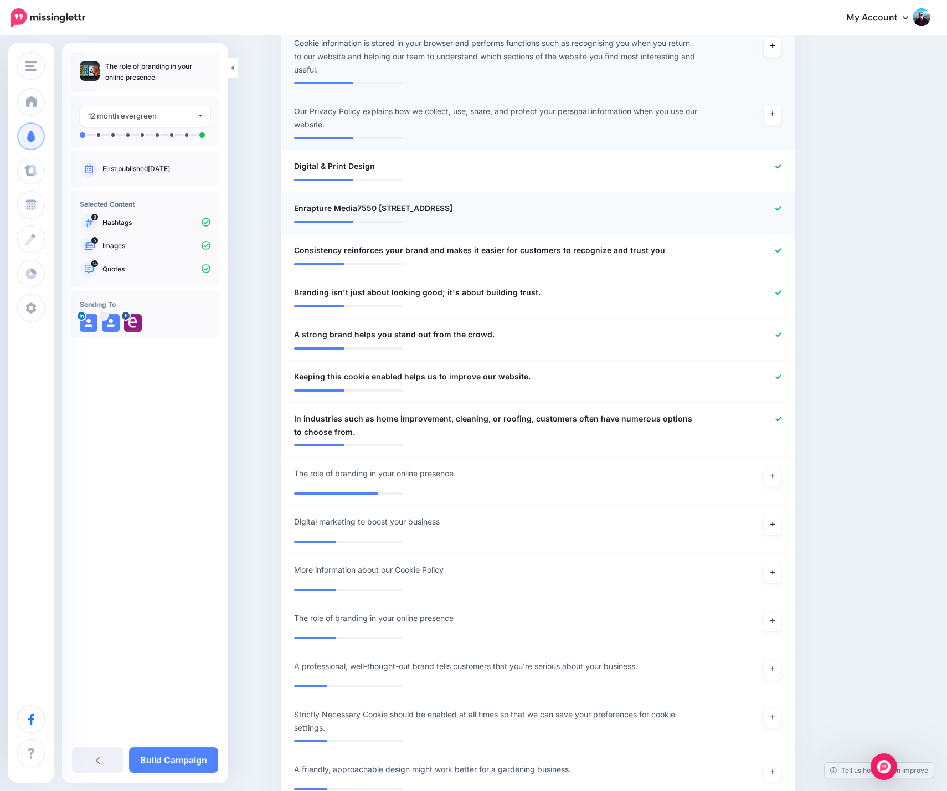
scroll to position [921, 0]
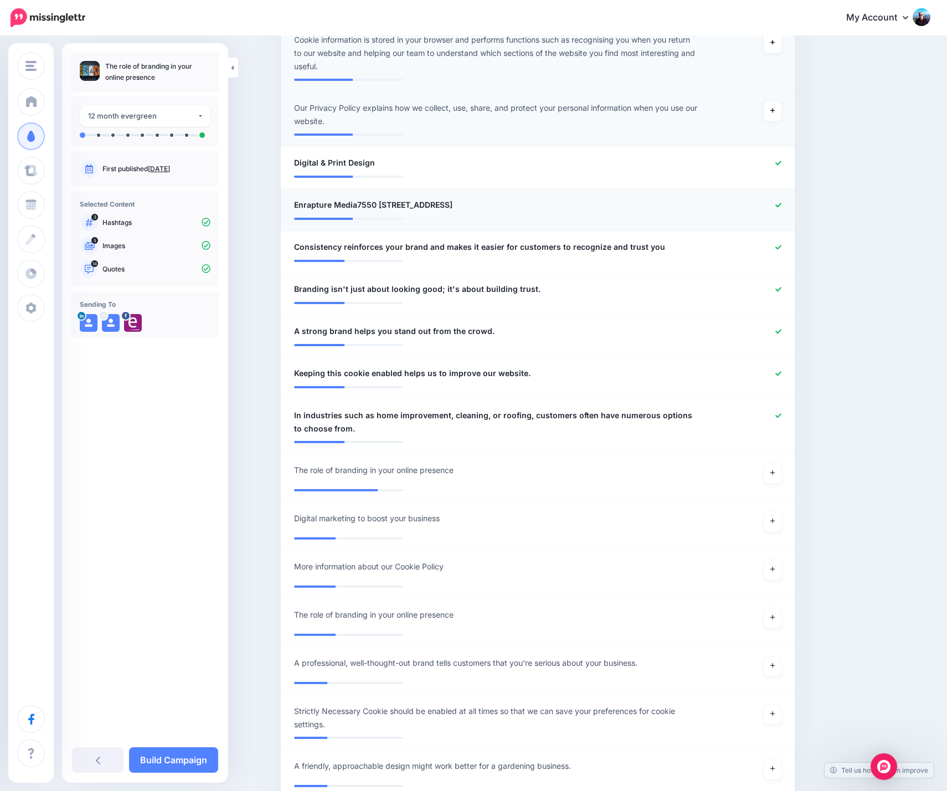
click at [786, 206] on div at bounding box center [747, 205] width 84 height 14
click at [781, 162] on icon at bounding box center [778, 163] width 6 height 6
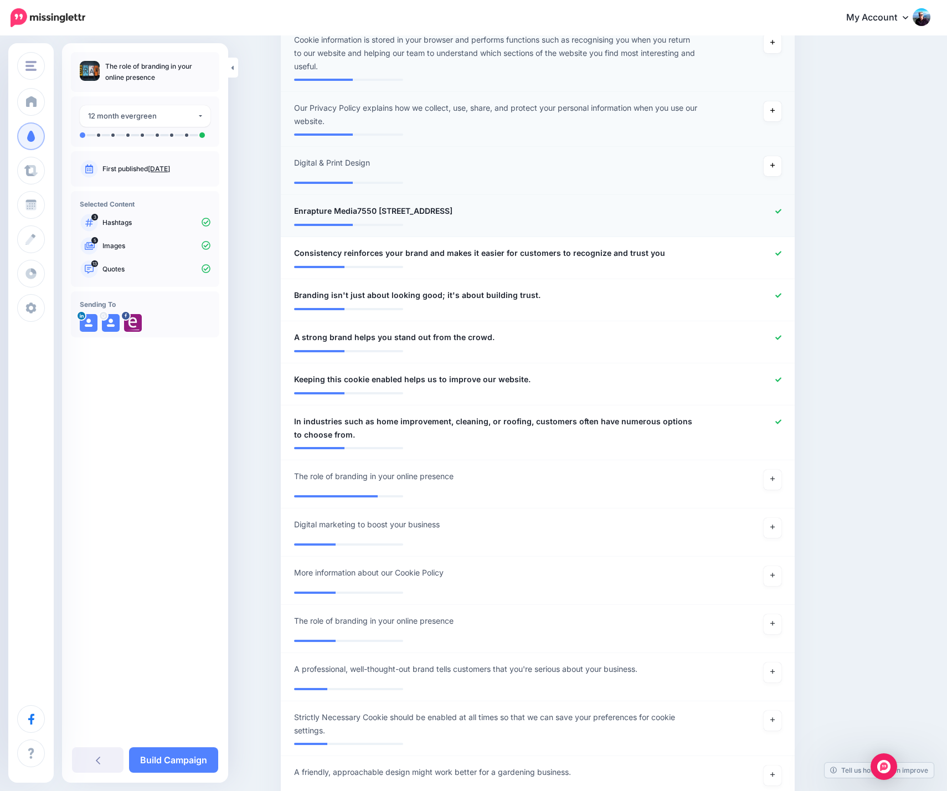
click at [782, 205] on div at bounding box center [747, 211] width 84 height 14
click at [781, 210] on icon at bounding box center [778, 211] width 6 height 4
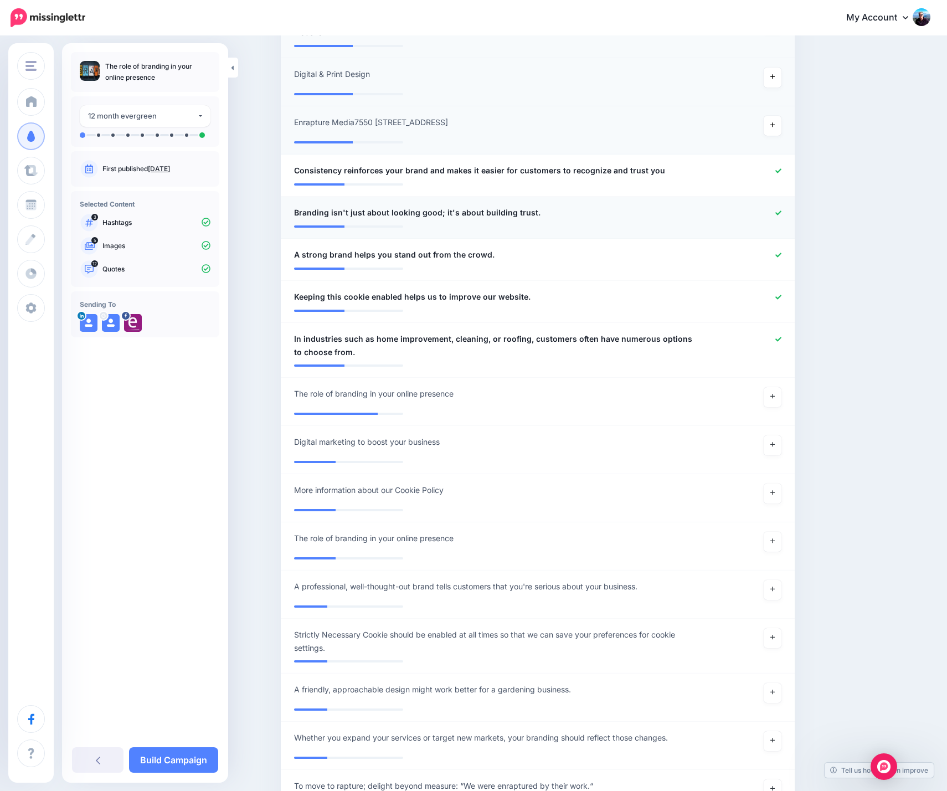
scroll to position [1072, 0]
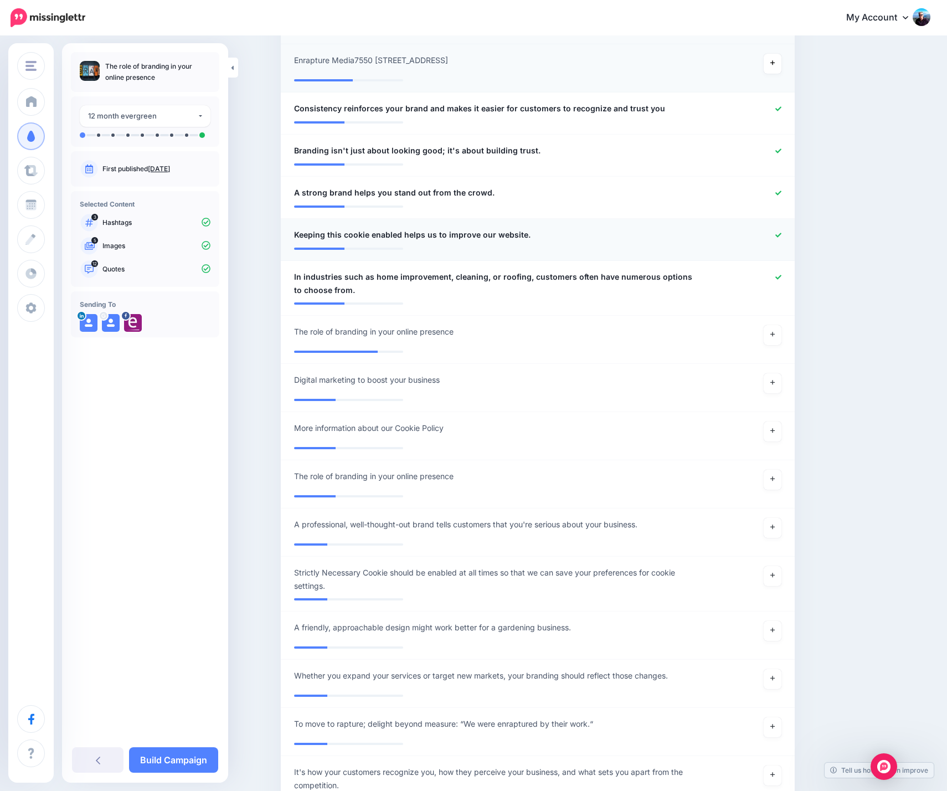
click at [781, 234] on icon at bounding box center [778, 235] width 6 height 6
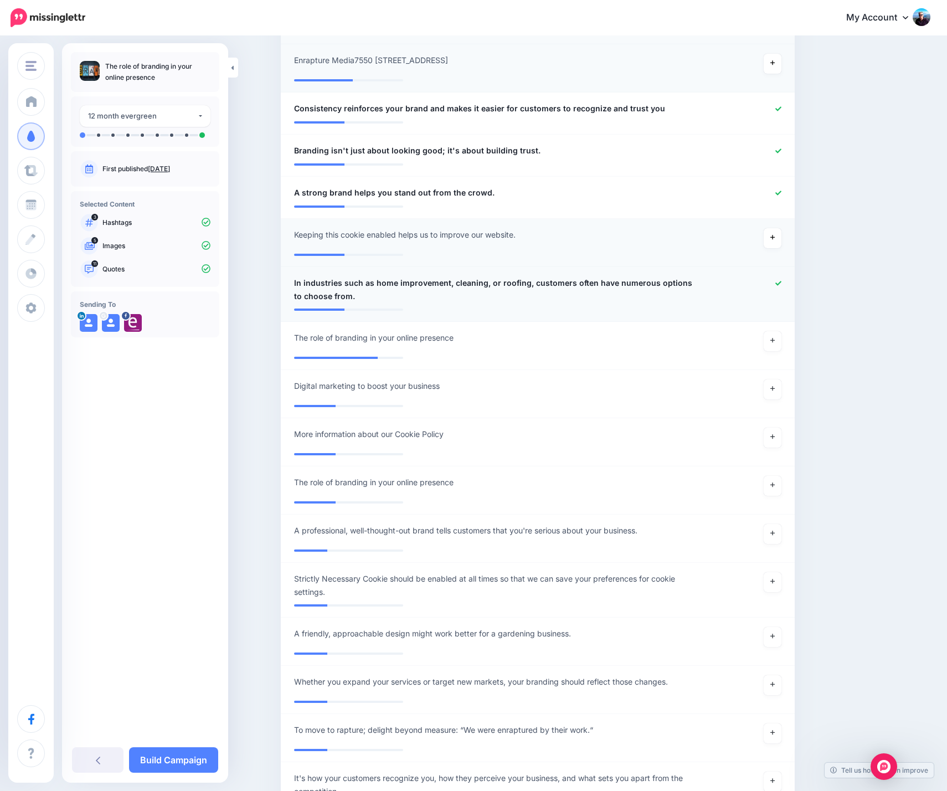
click at [781, 283] on icon at bounding box center [778, 283] width 6 height 6
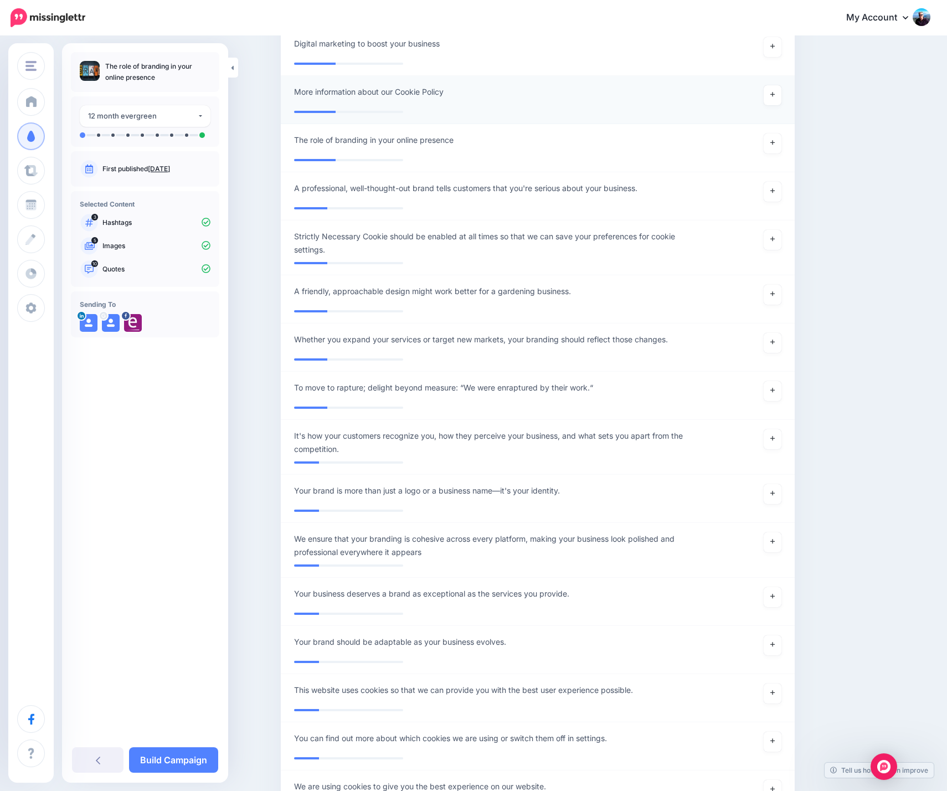
scroll to position [1417, 0]
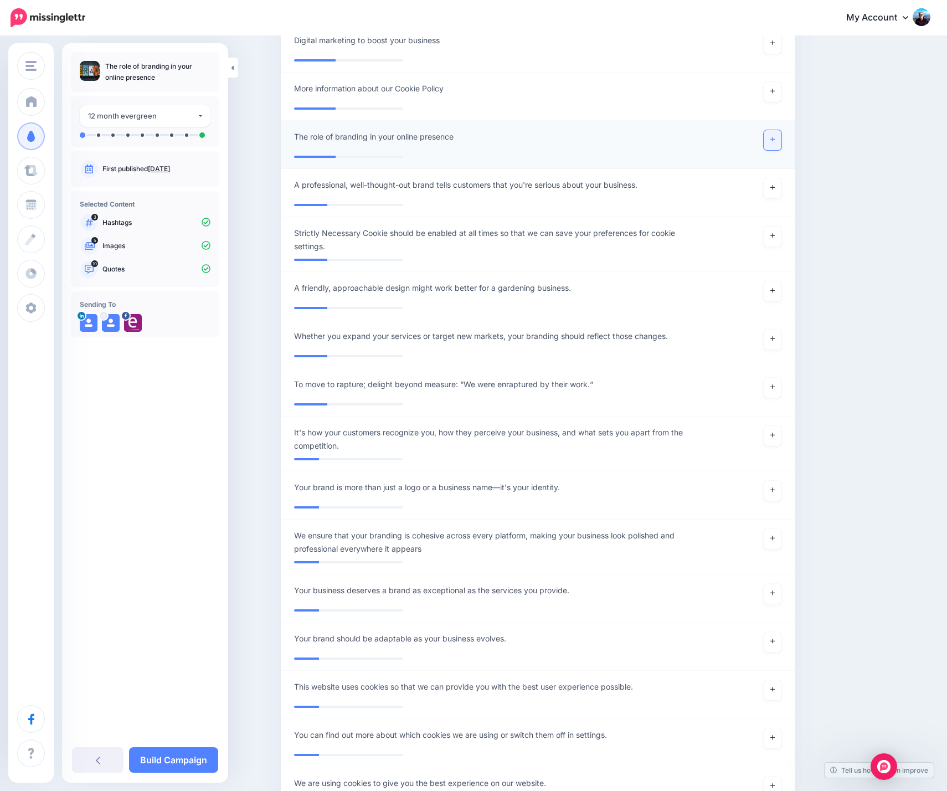
click at [775, 140] on icon at bounding box center [772, 139] width 4 height 4
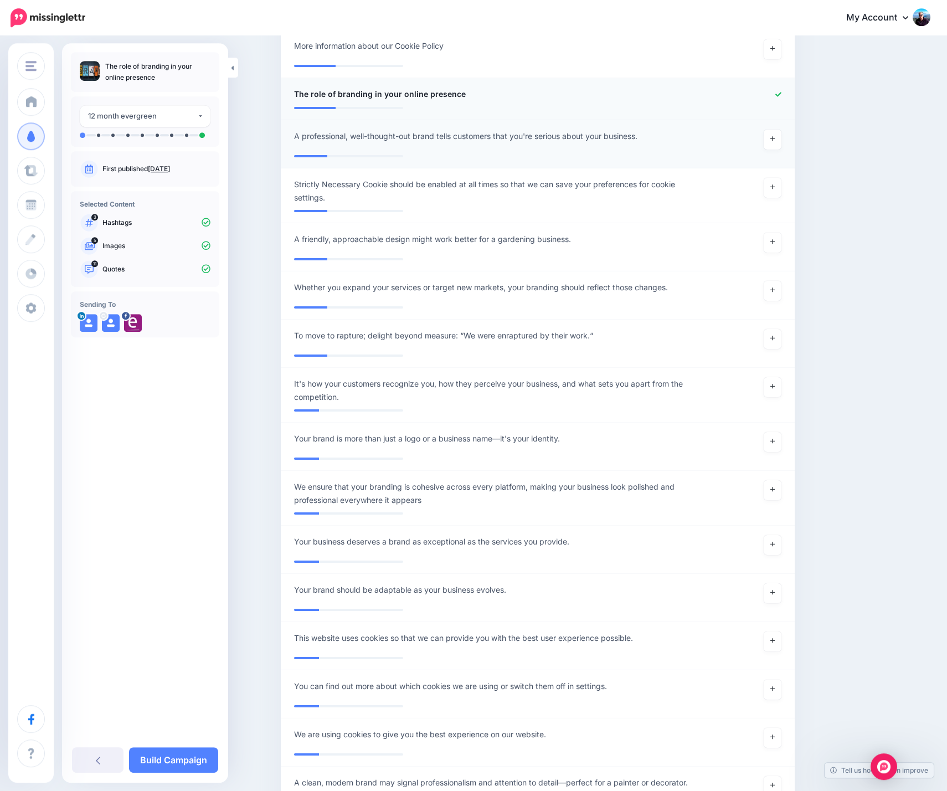
scroll to position [1462, 0]
click at [775, 137] on icon at bounding box center [772, 137] width 4 height 4
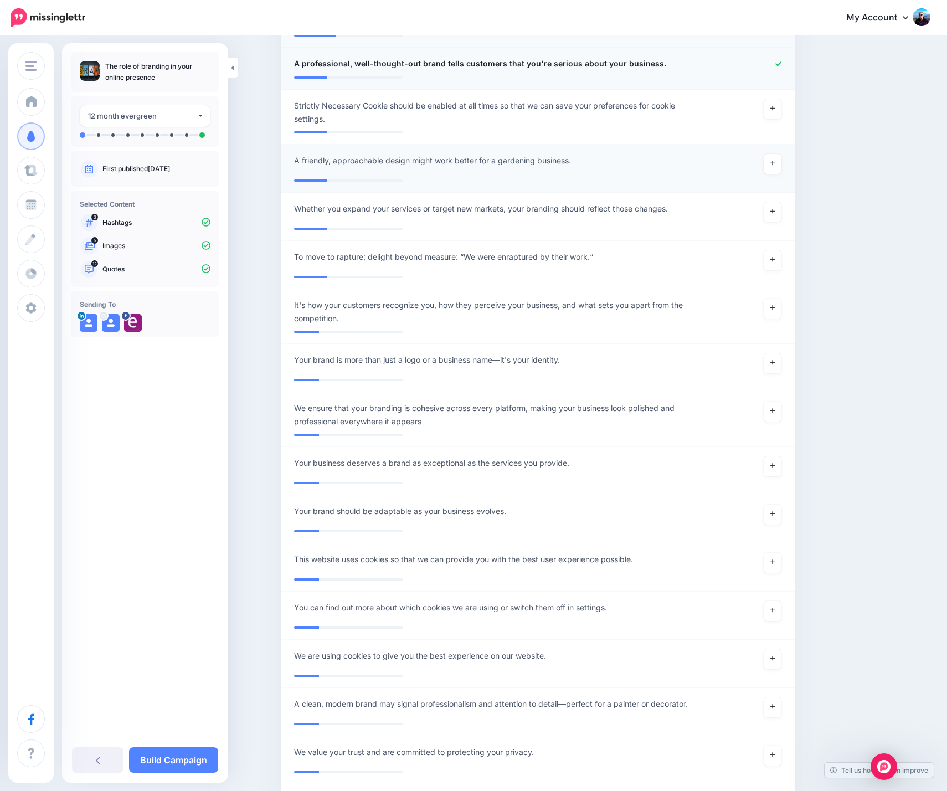
scroll to position [1541, 0]
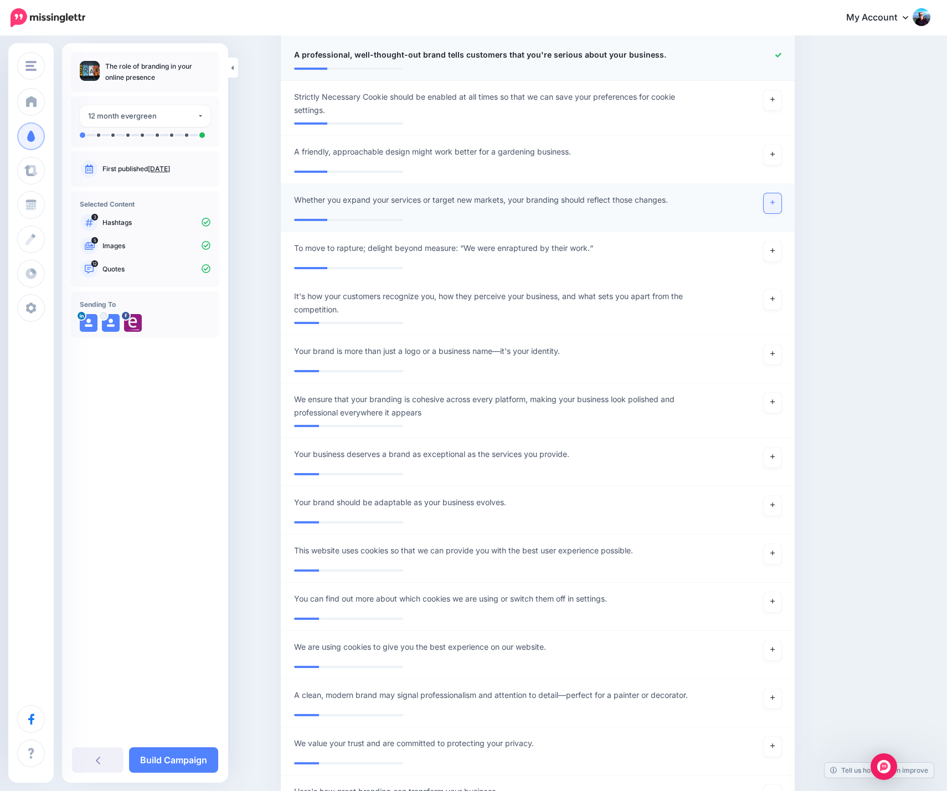
click at [779, 200] on link at bounding box center [772, 203] width 18 height 20
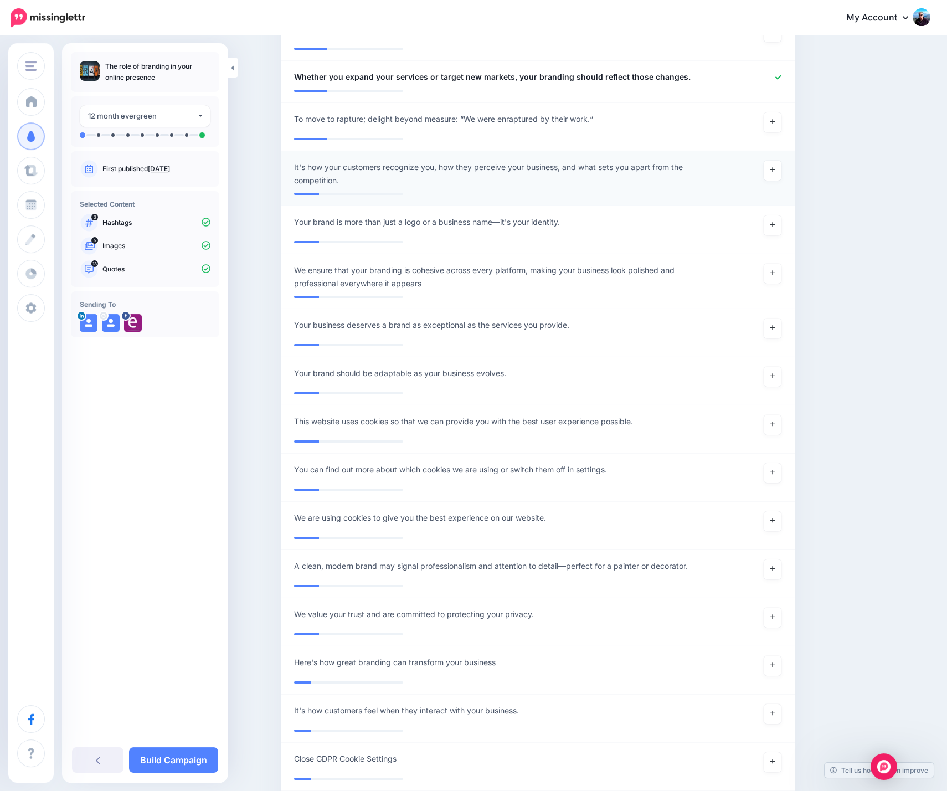
scroll to position [1665, 0]
click at [780, 171] on link at bounding box center [772, 169] width 18 height 20
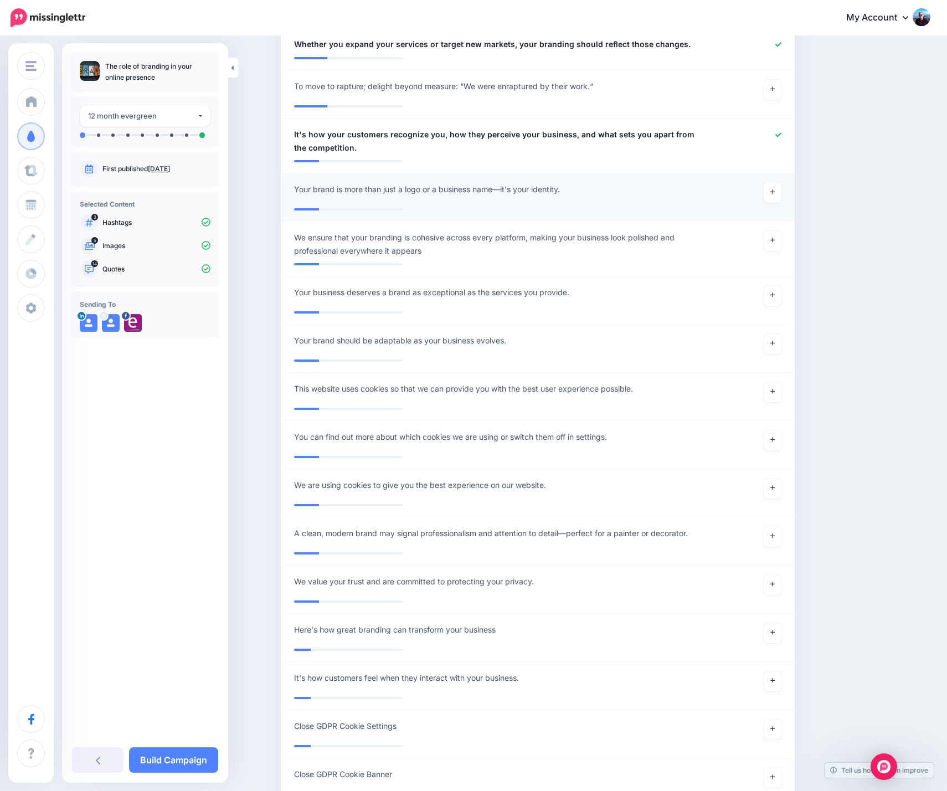
scroll to position [1701, 0]
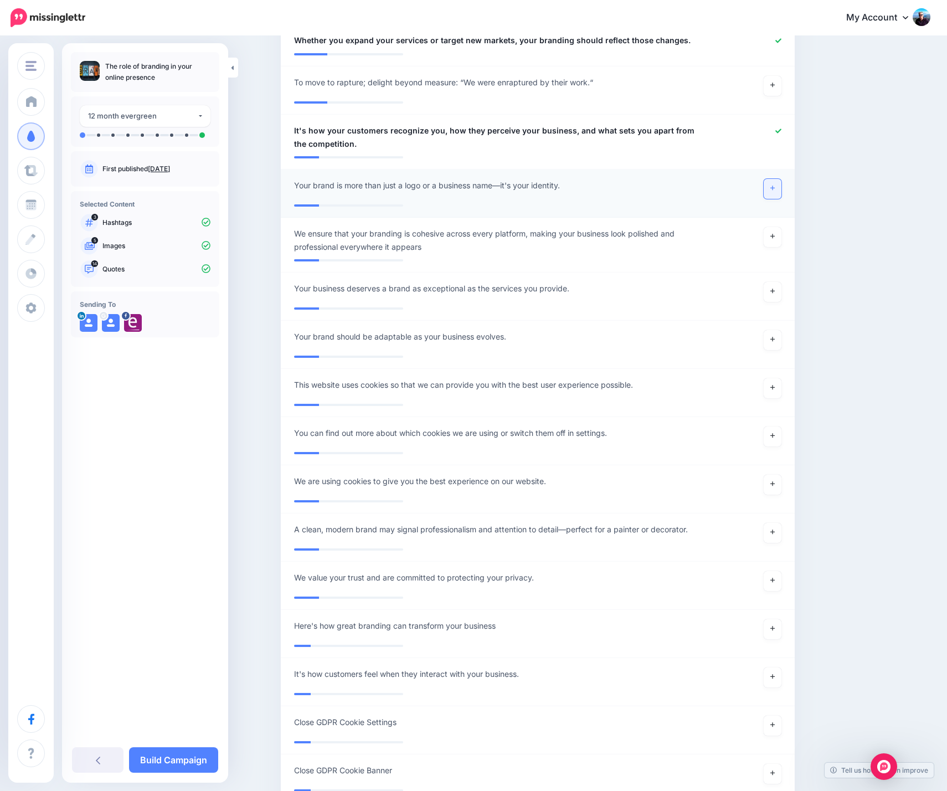
click at [775, 189] on icon at bounding box center [772, 188] width 4 height 6
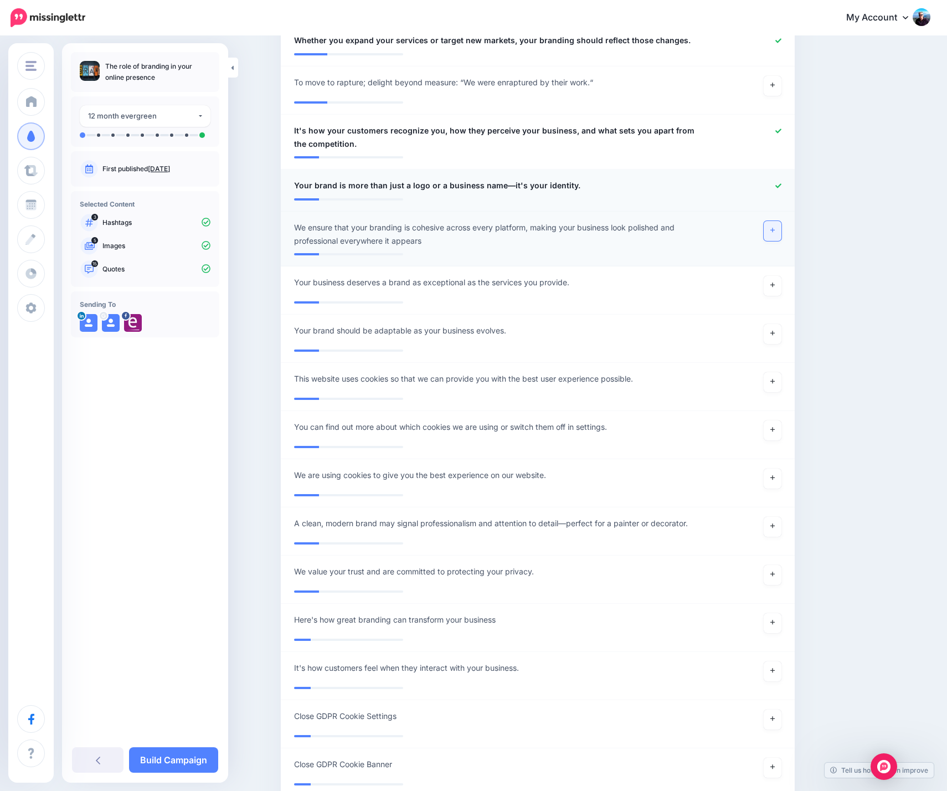
click at [779, 235] on link at bounding box center [772, 231] width 18 height 20
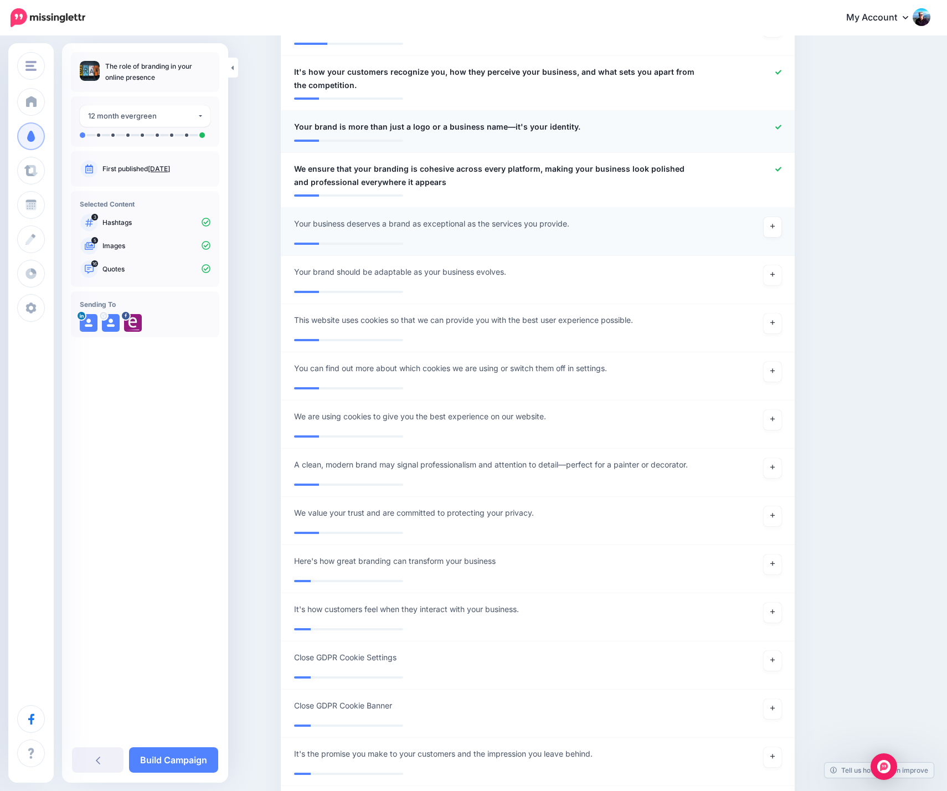
scroll to position [1798, 0]
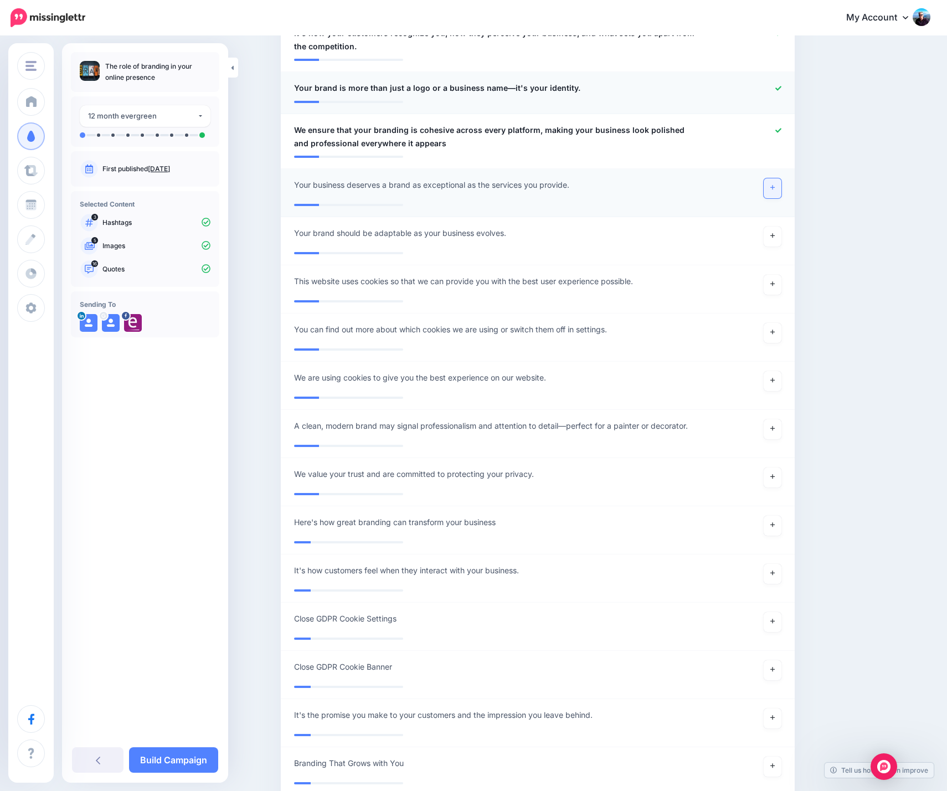
click at [773, 188] on link at bounding box center [772, 188] width 18 height 20
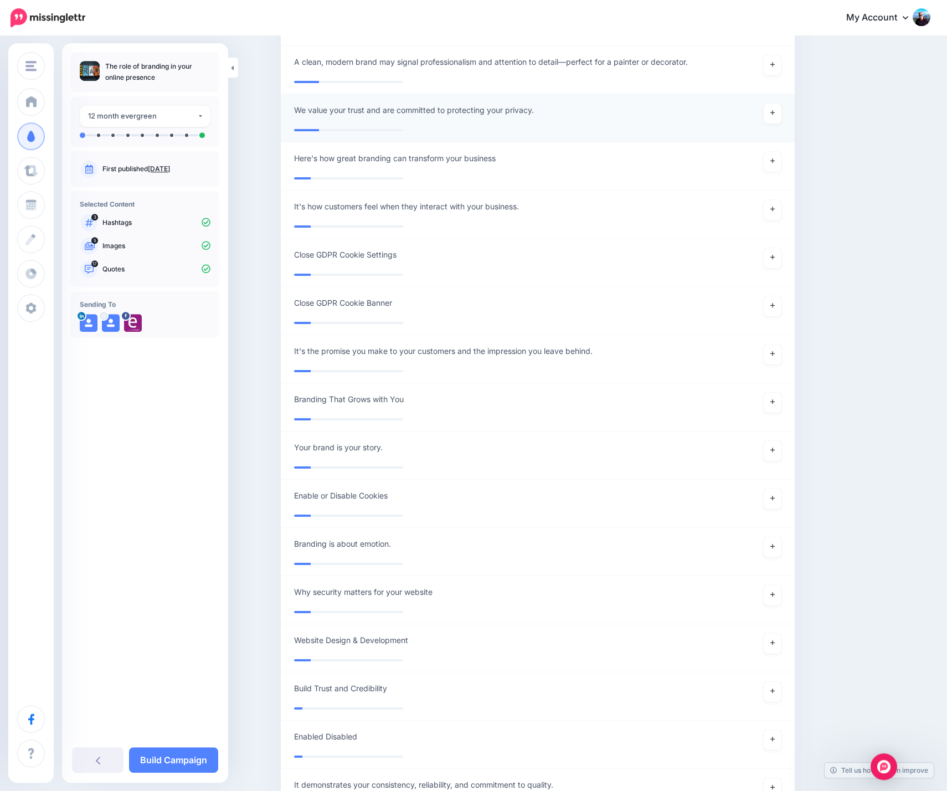
scroll to position [1701, 0]
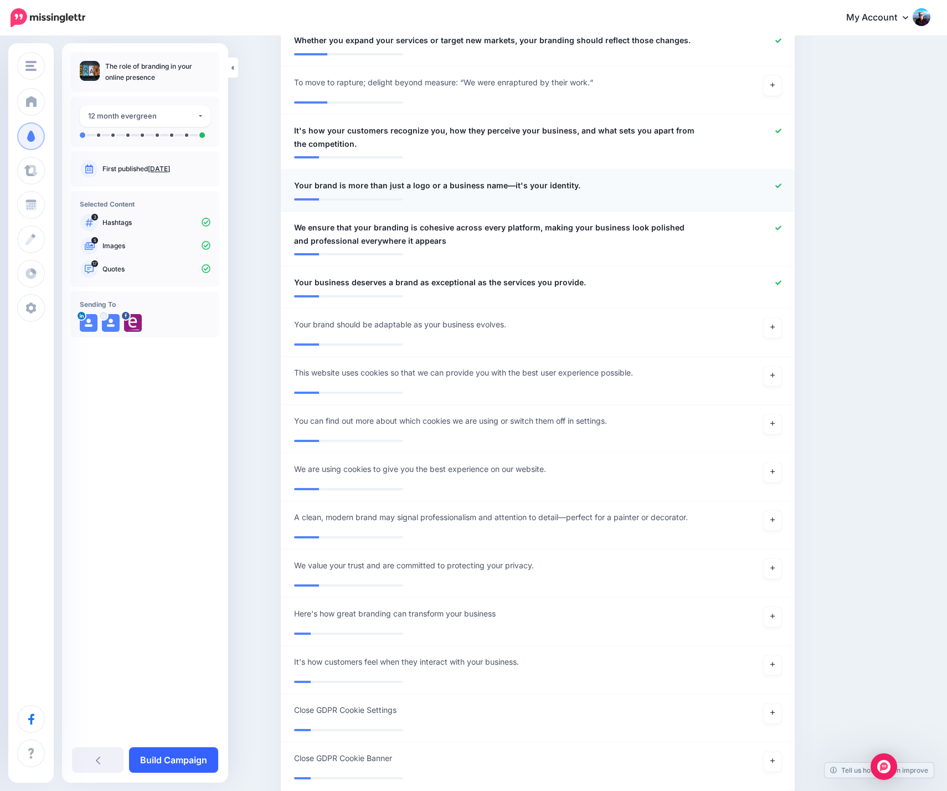
click at [169, 757] on link "Build Campaign" at bounding box center [173, 759] width 89 height 25
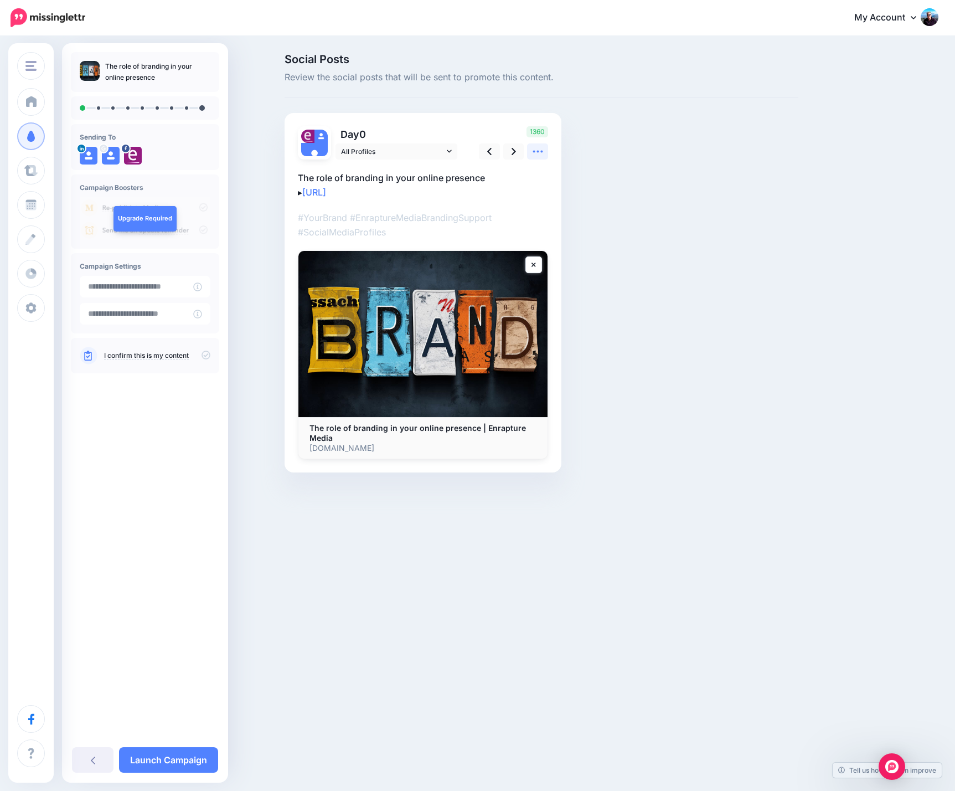
click at [535, 152] on icon at bounding box center [538, 152] width 10 height 2
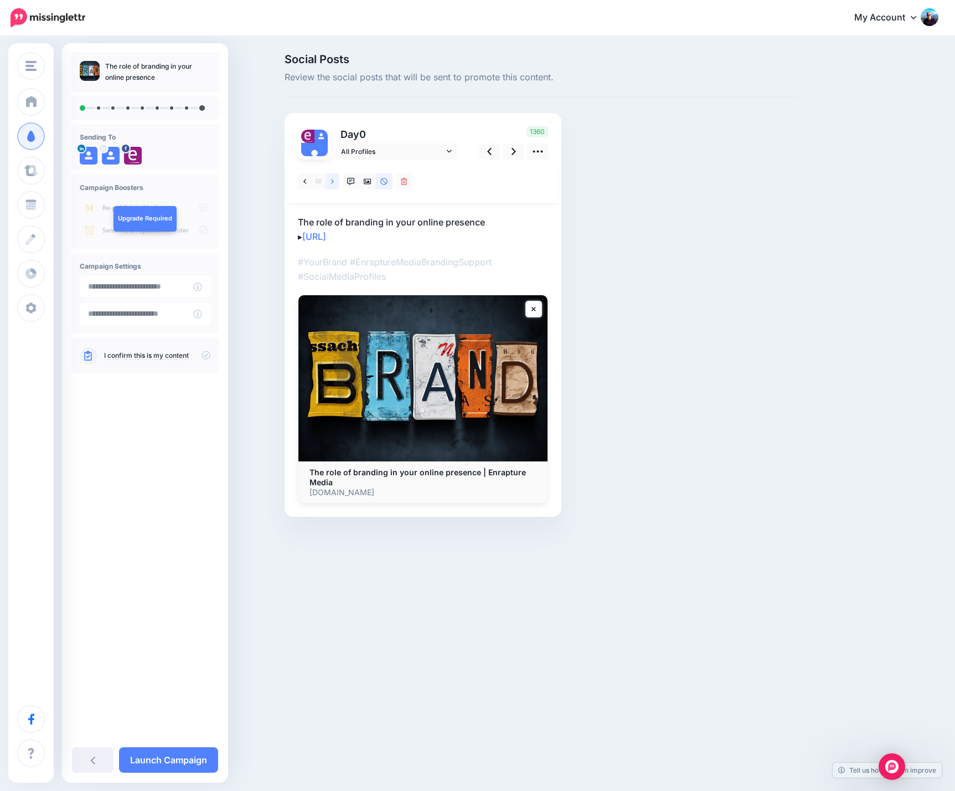
click at [334, 180] on icon at bounding box center [332, 182] width 3 height 8
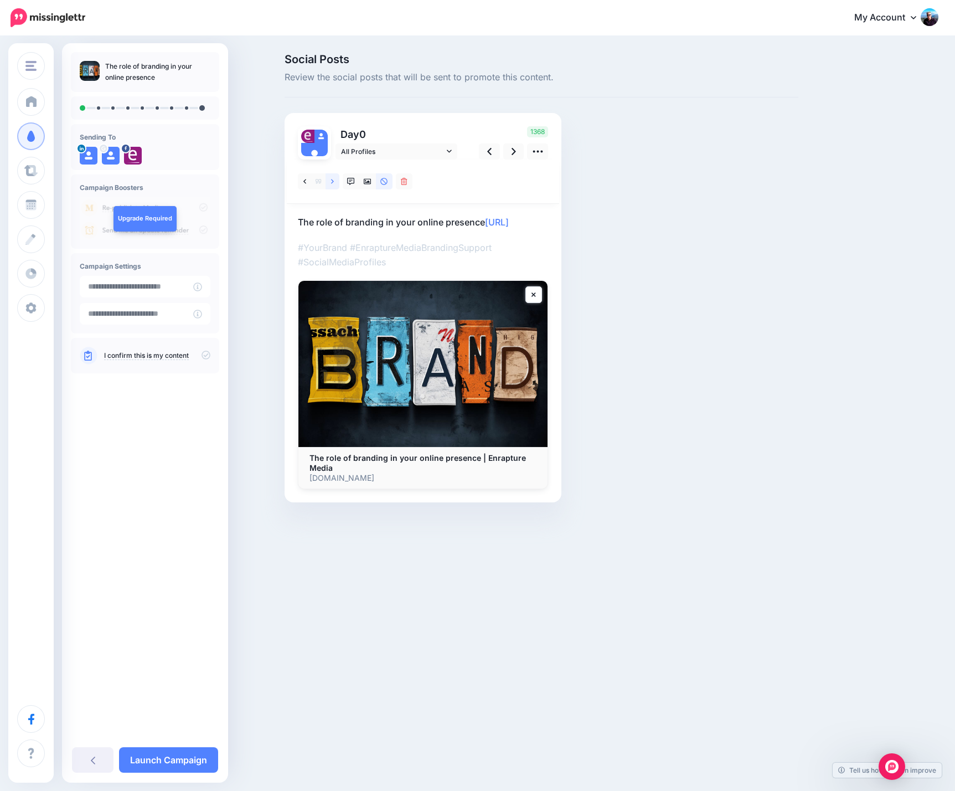
click at [334, 180] on icon at bounding box center [332, 182] width 3 height 8
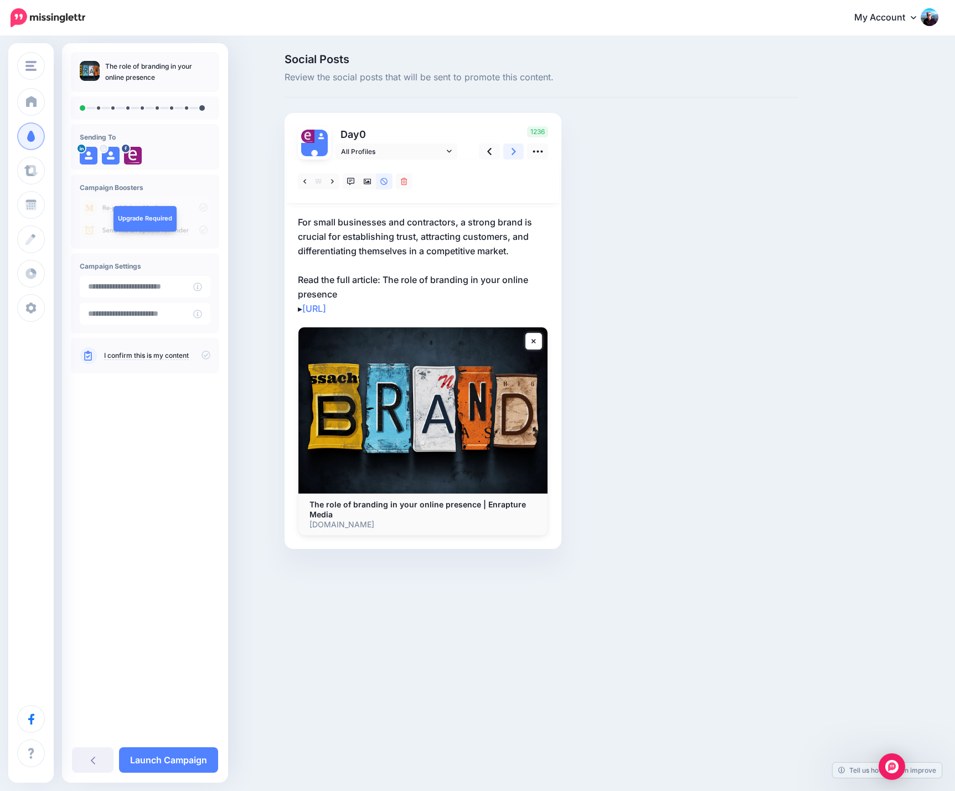
click at [513, 150] on icon at bounding box center [514, 152] width 4 height 12
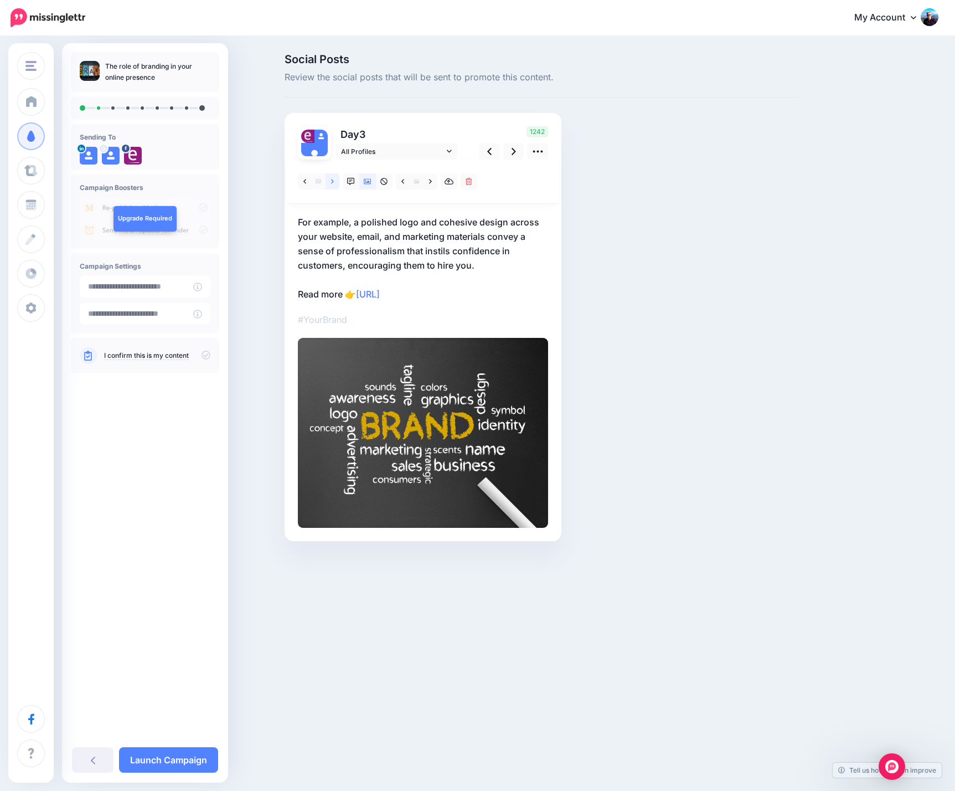
click at [333, 180] on icon at bounding box center [332, 182] width 3 height 8
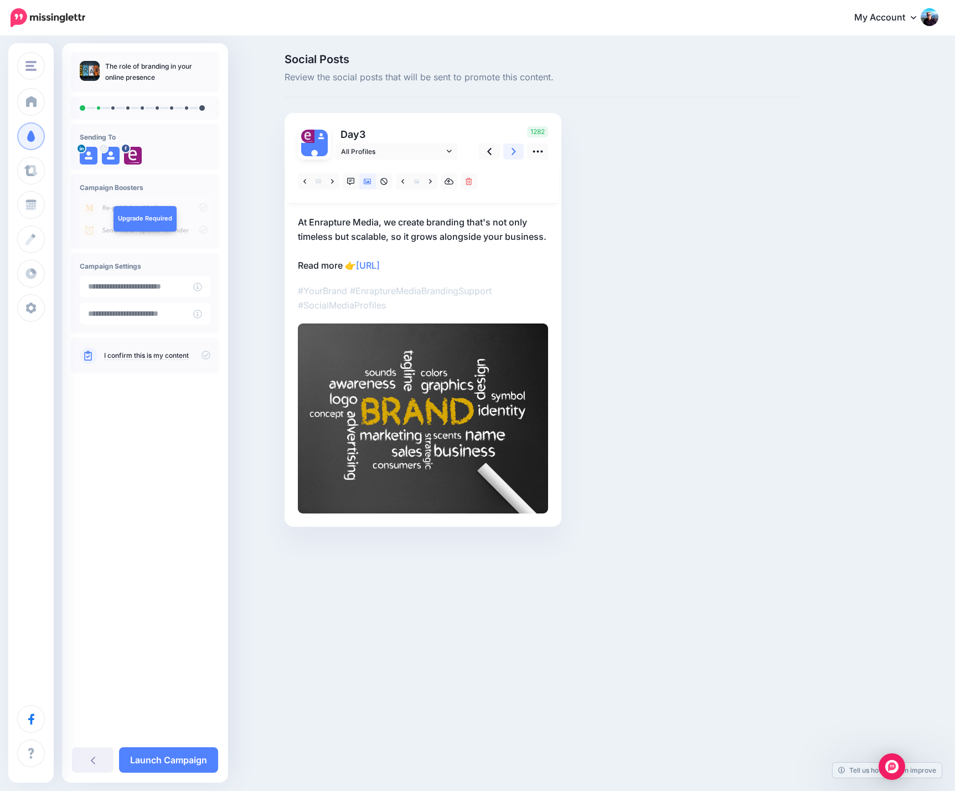
click at [512, 151] on icon at bounding box center [514, 152] width 4 height 12
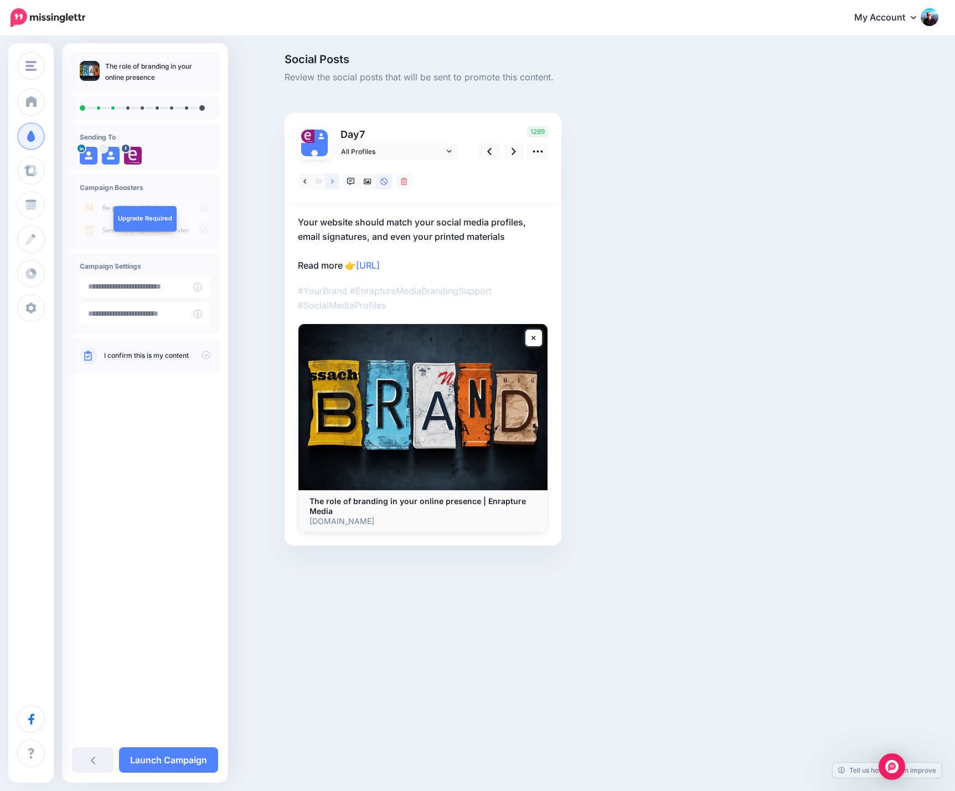
click at [330, 180] on link at bounding box center [333, 181] width 14 height 16
click at [332, 180] on icon at bounding box center [332, 182] width 3 height 8
click at [331, 180] on link at bounding box center [333, 181] width 14 height 16
click at [368, 182] on icon at bounding box center [368, 182] width 8 height 6
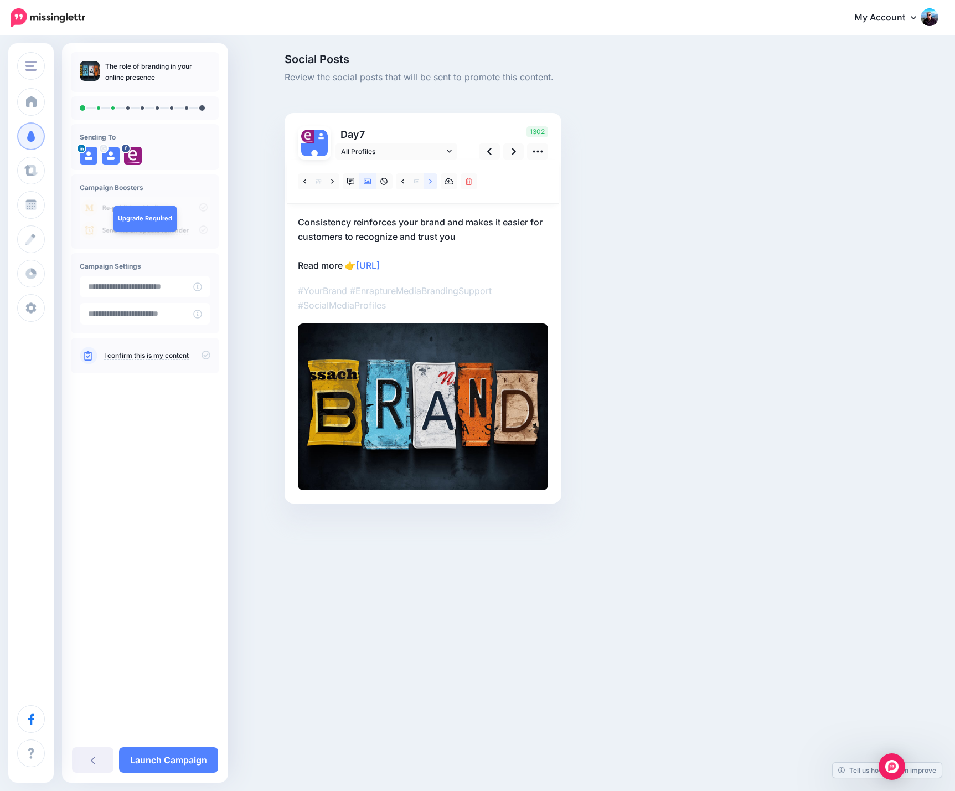
click at [431, 182] on icon at bounding box center [430, 181] width 3 height 4
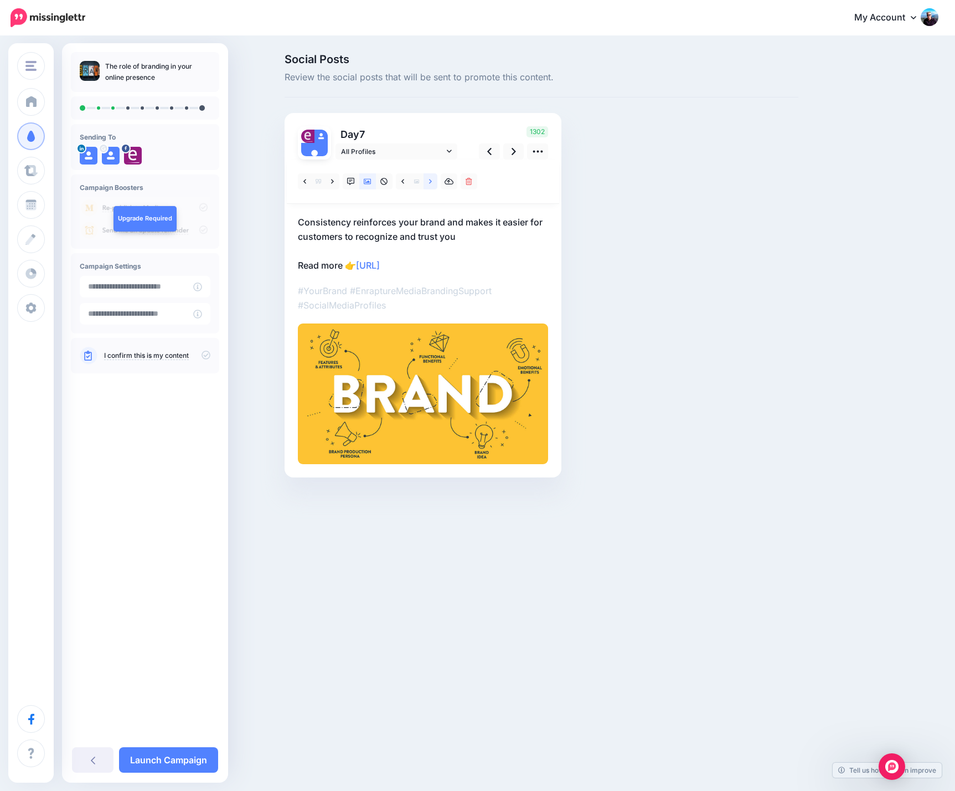
click at [430, 180] on icon at bounding box center [430, 182] width 3 height 8
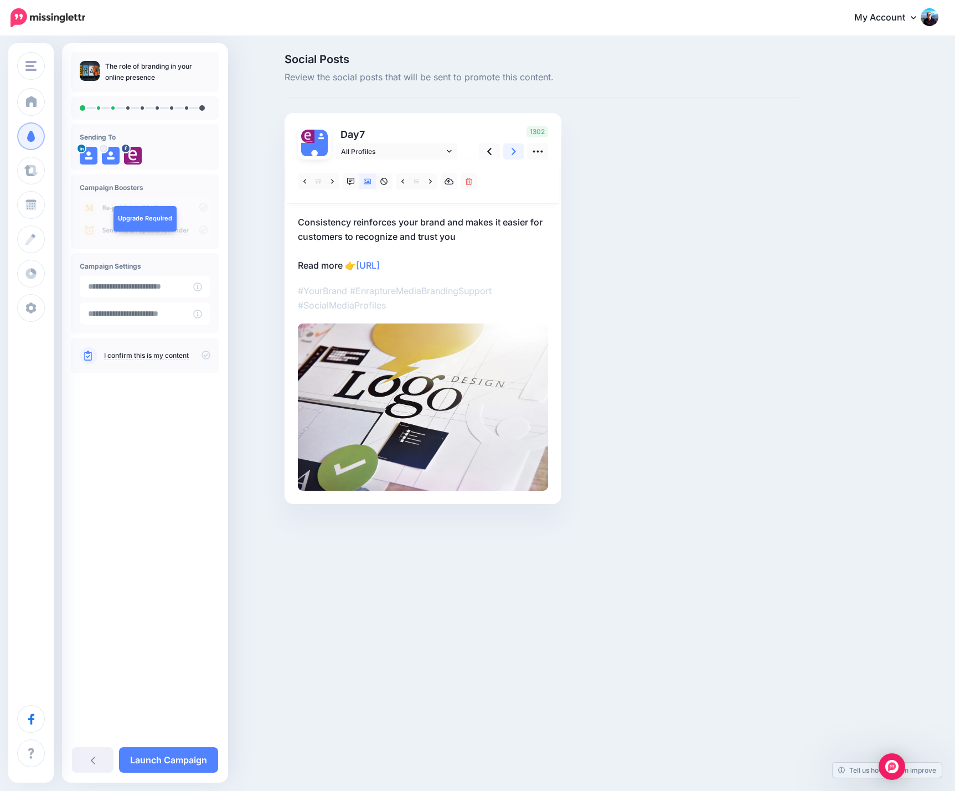
click at [510, 152] on link at bounding box center [513, 151] width 21 height 16
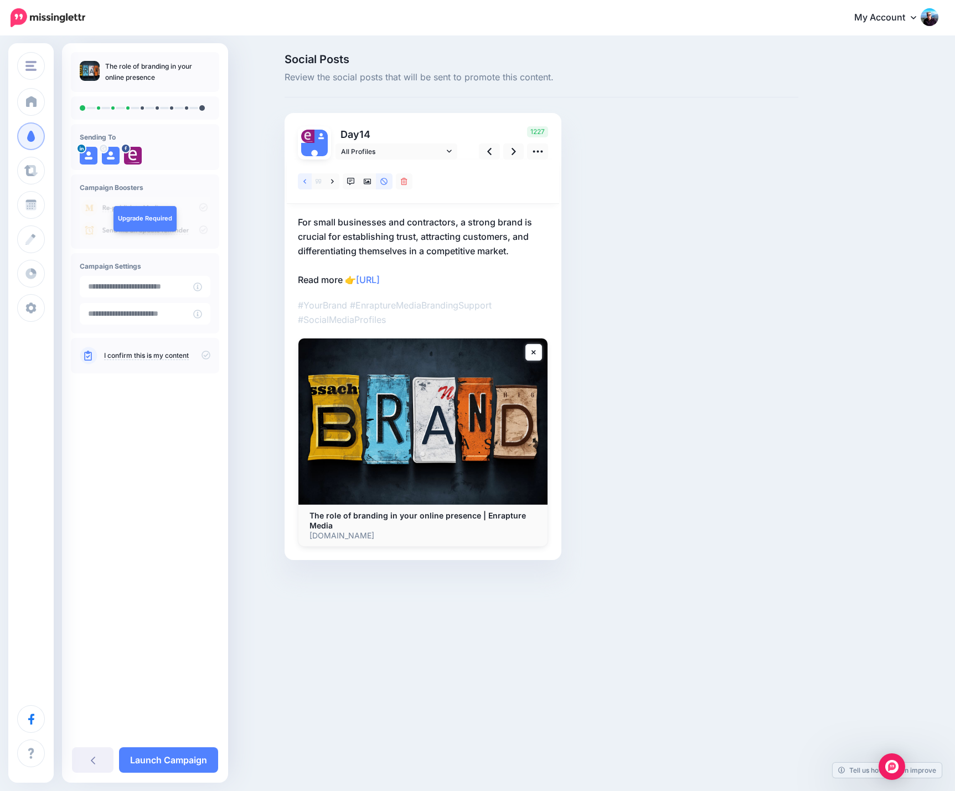
click at [303, 181] on link at bounding box center [305, 181] width 14 height 16
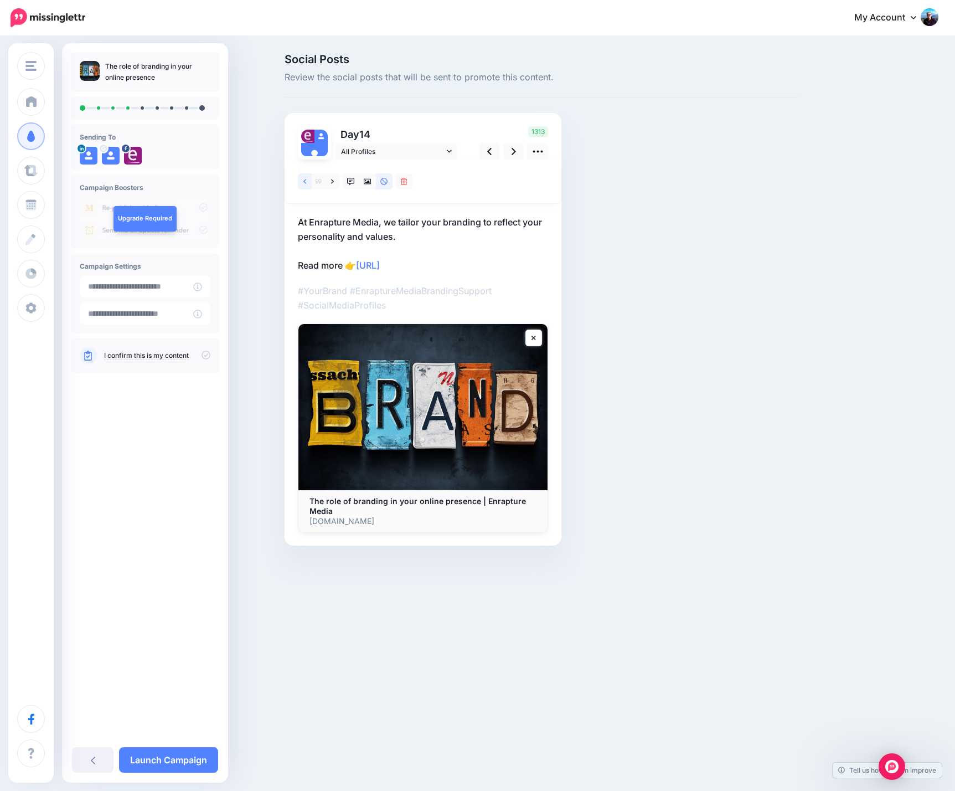
click at [303, 181] on link at bounding box center [305, 181] width 14 height 16
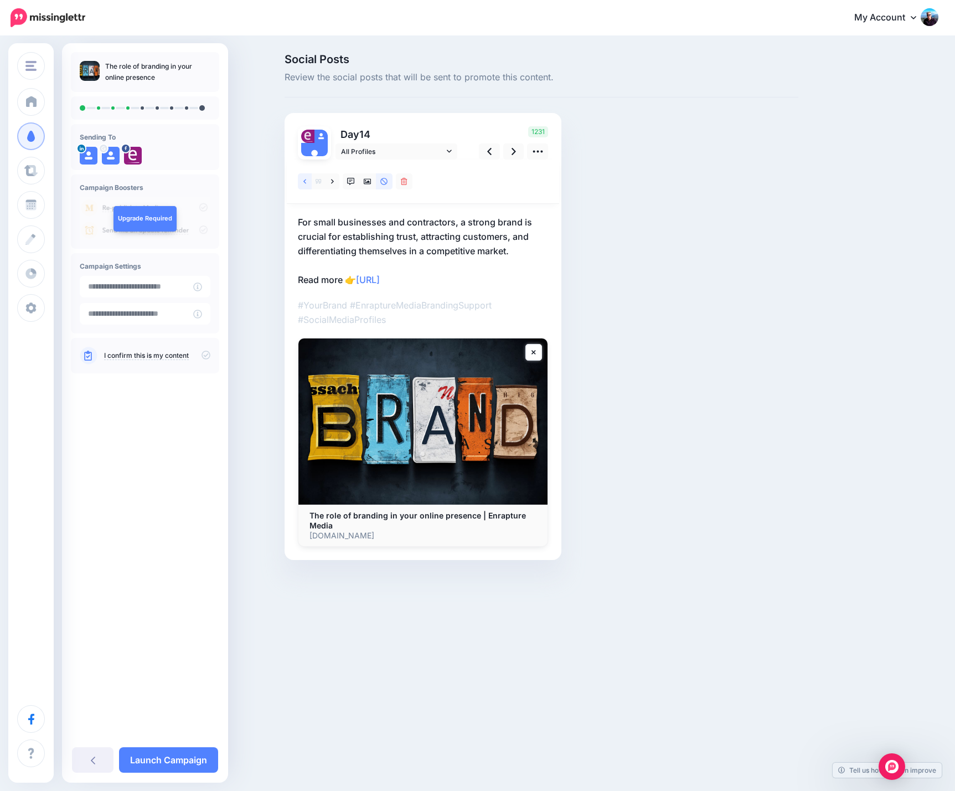
click at [303, 181] on link at bounding box center [305, 181] width 14 height 16
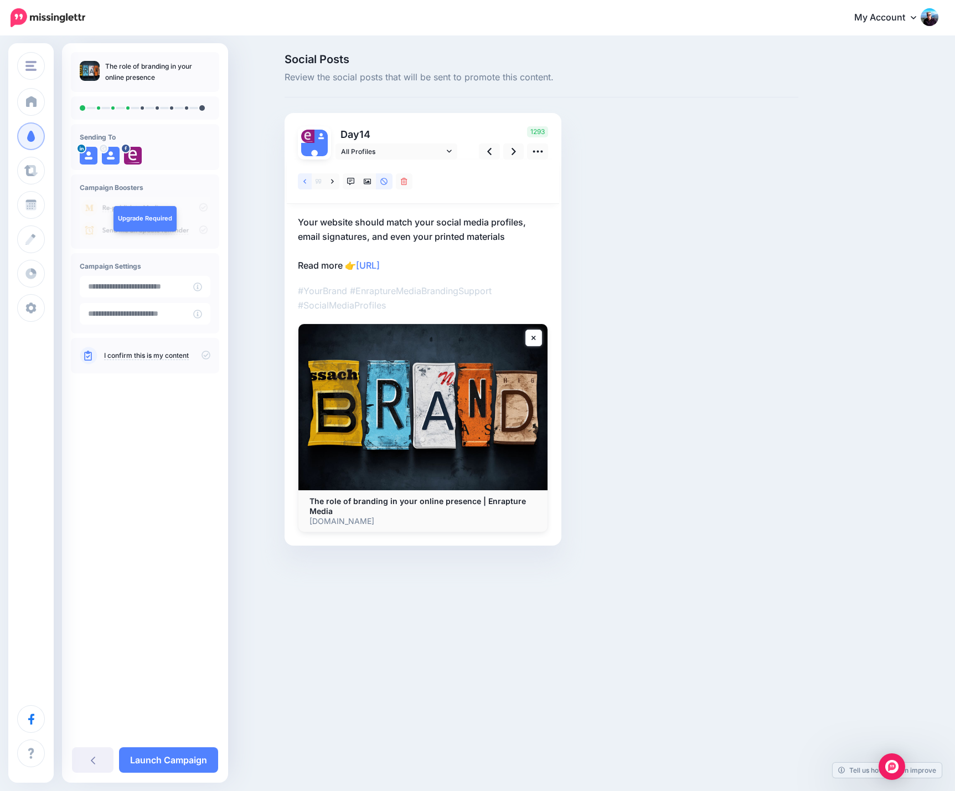
click at [303, 181] on link at bounding box center [305, 181] width 14 height 16
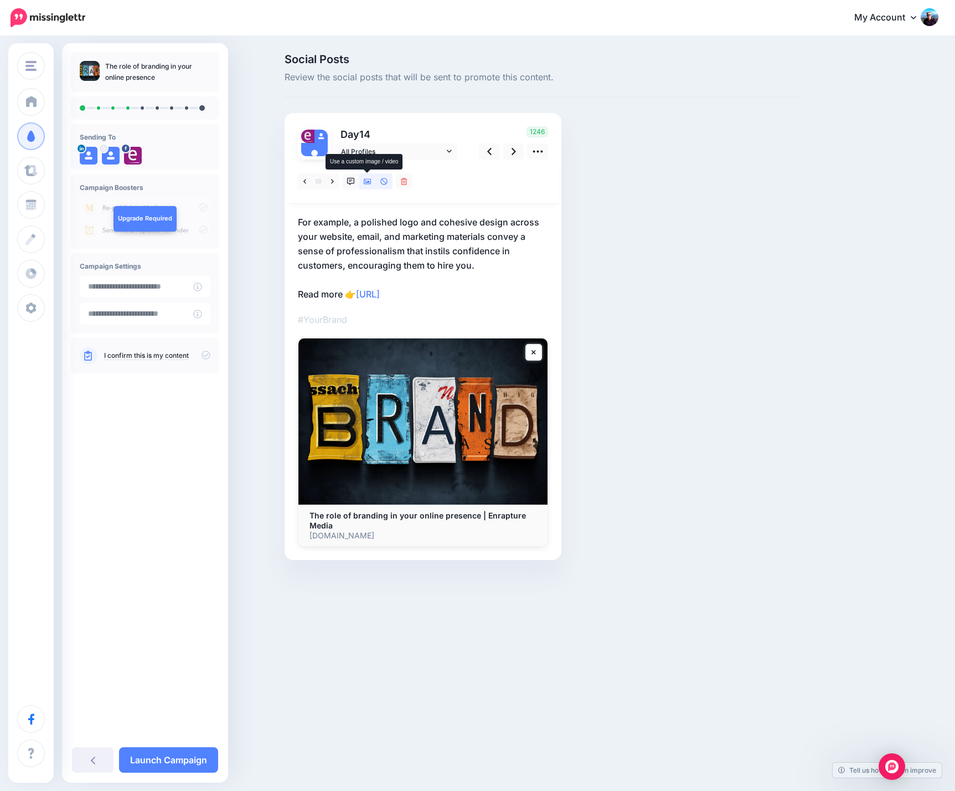
click at [368, 184] on icon at bounding box center [368, 182] width 8 height 6
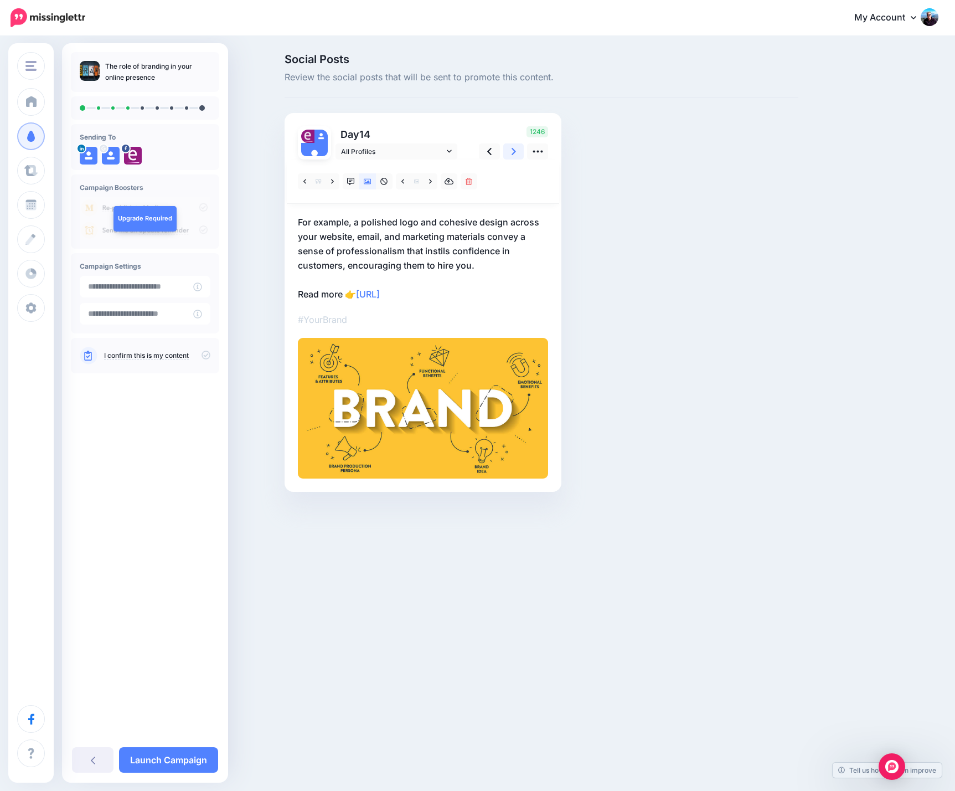
click at [515, 149] on icon at bounding box center [514, 152] width 4 height 12
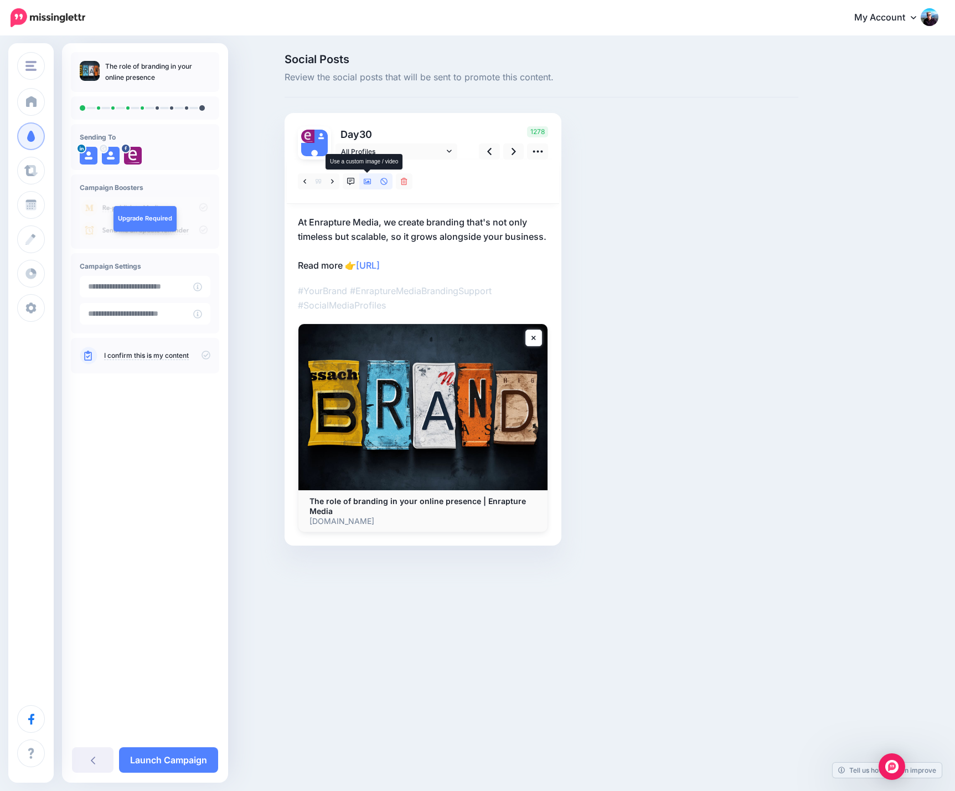
click at [368, 182] on icon at bounding box center [368, 182] width 8 height 6
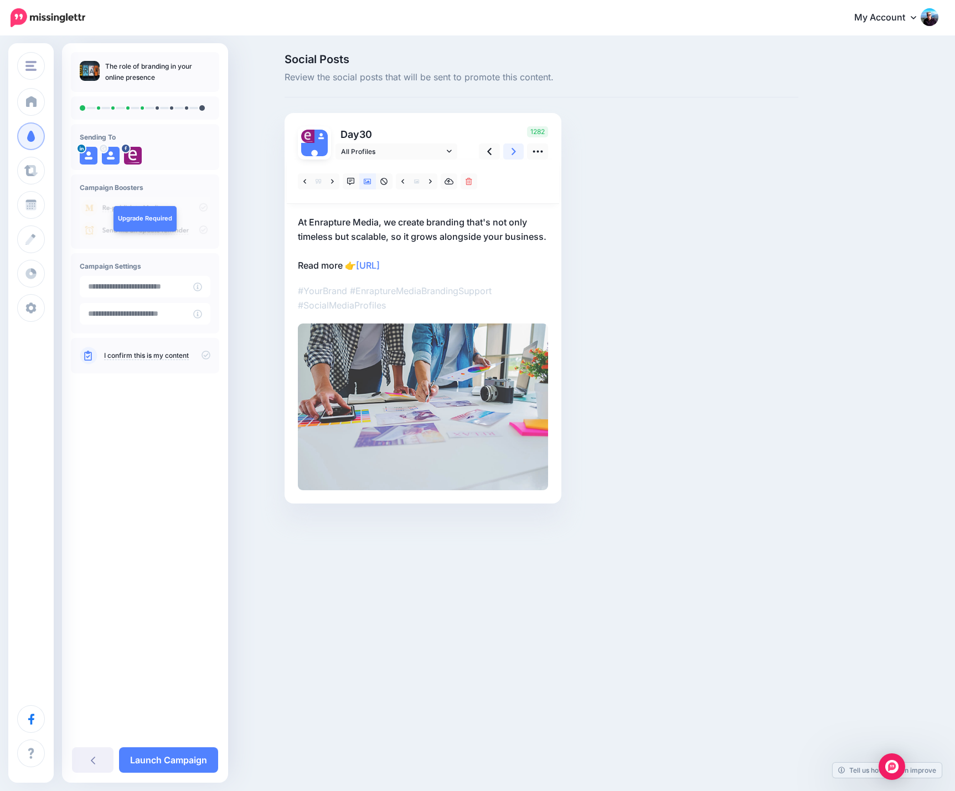
click at [517, 153] on link at bounding box center [513, 151] width 21 height 16
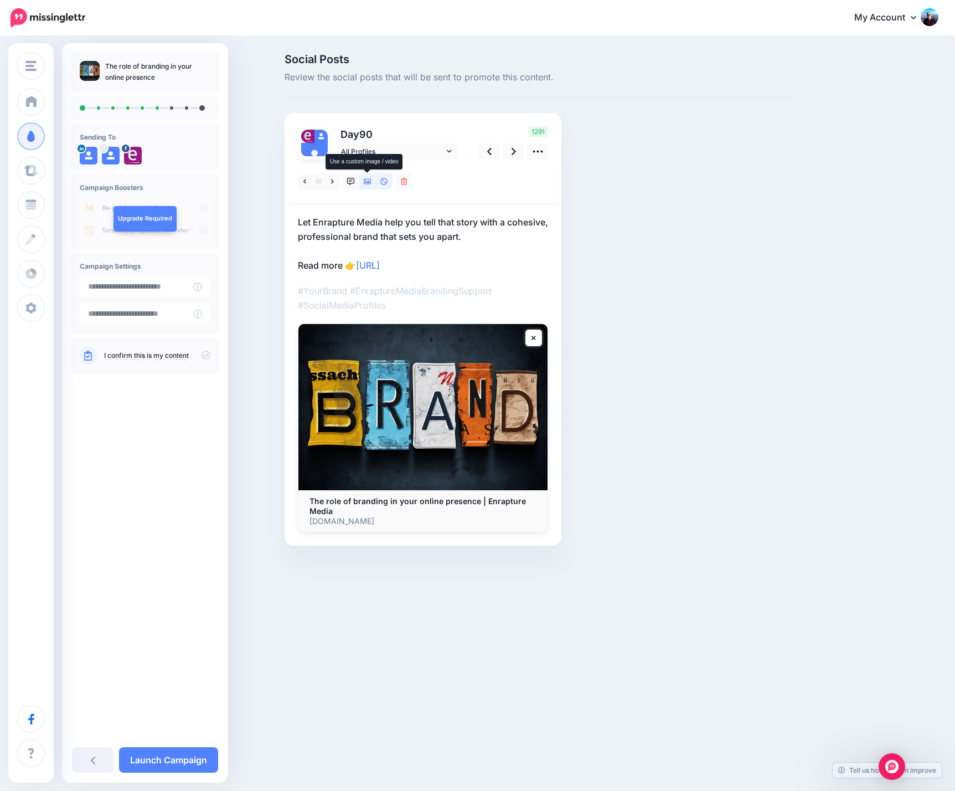
click at [366, 182] on icon at bounding box center [368, 182] width 8 height 6
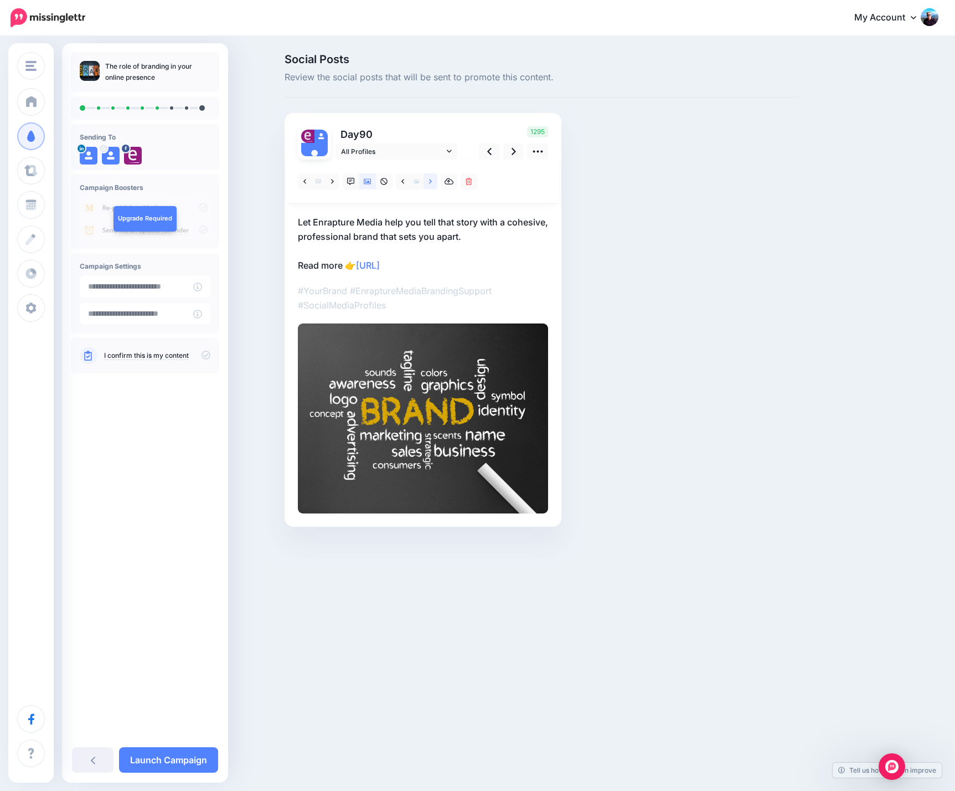
click at [431, 182] on icon at bounding box center [430, 181] width 3 height 4
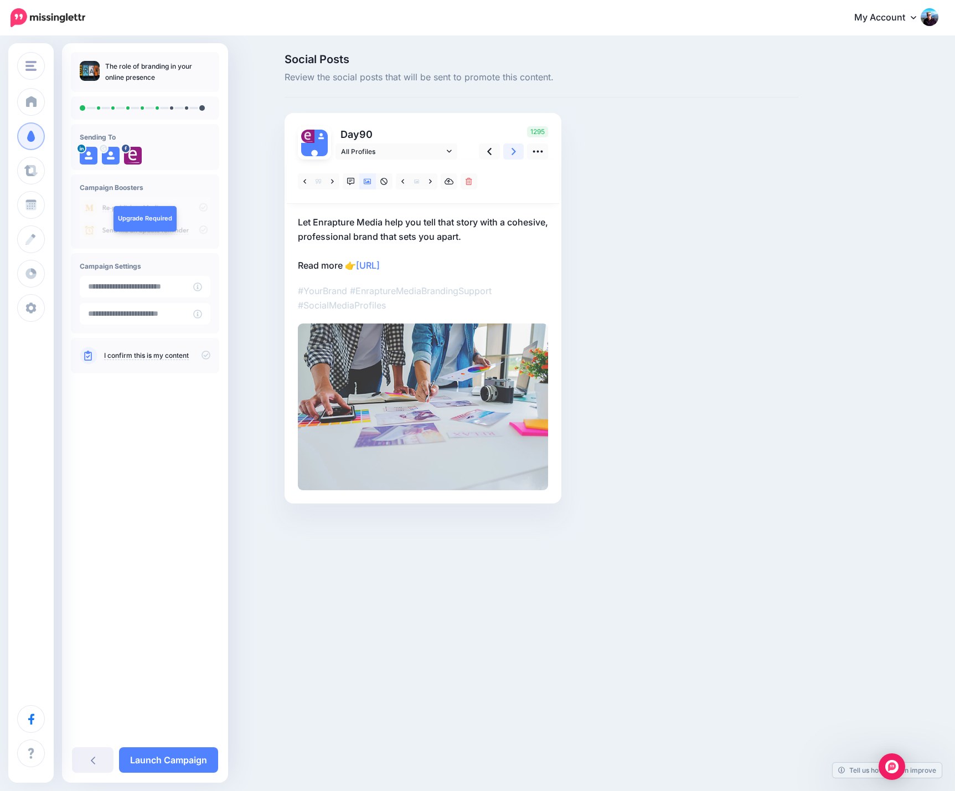
click at [512, 149] on icon at bounding box center [514, 152] width 4 height 12
click at [332, 182] on icon at bounding box center [332, 182] width 3 height 8
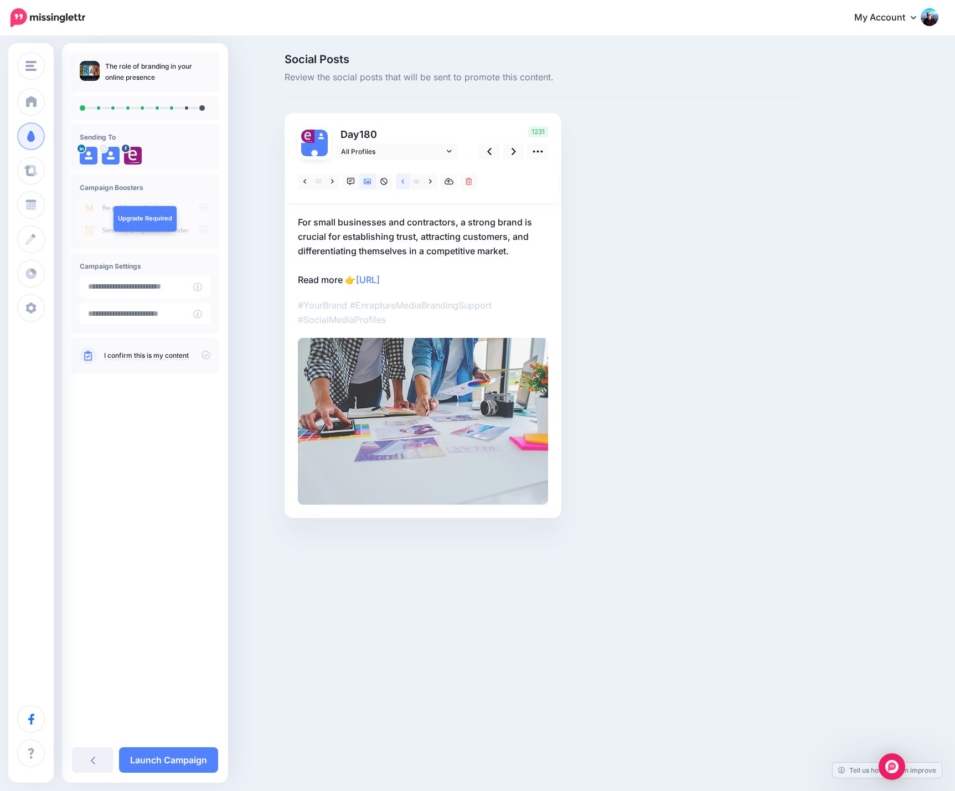
click at [401, 181] on icon at bounding box center [402, 182] width 3 height 8
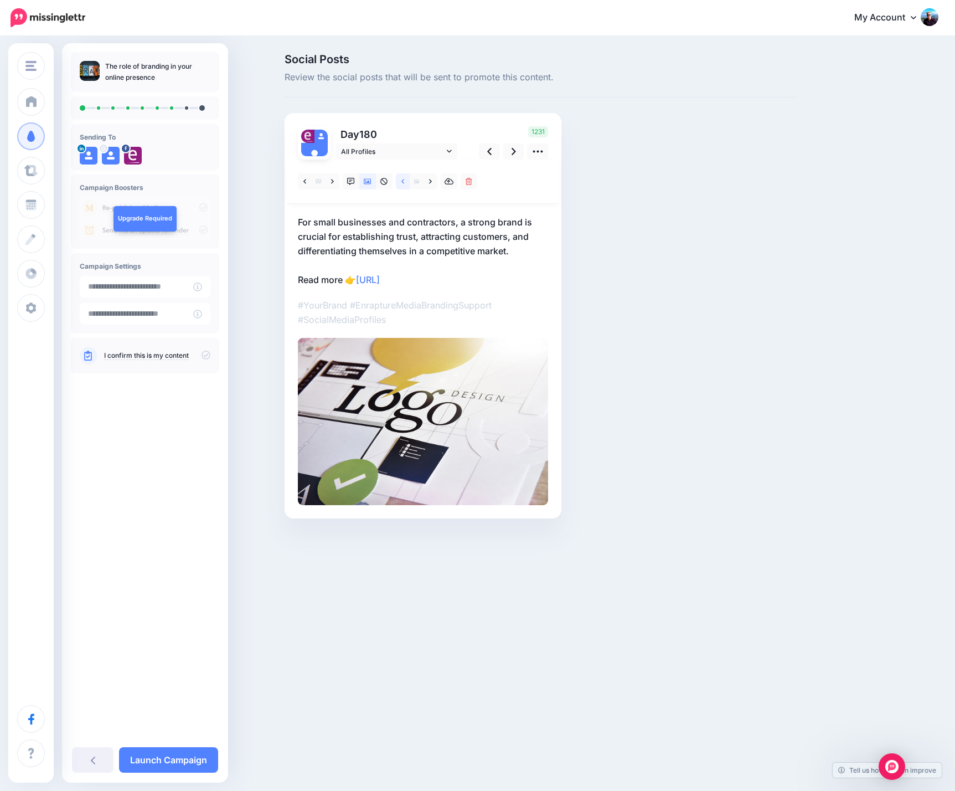
click at [401, 181] on icon at bounding box center [402, 182] width 3 height 8
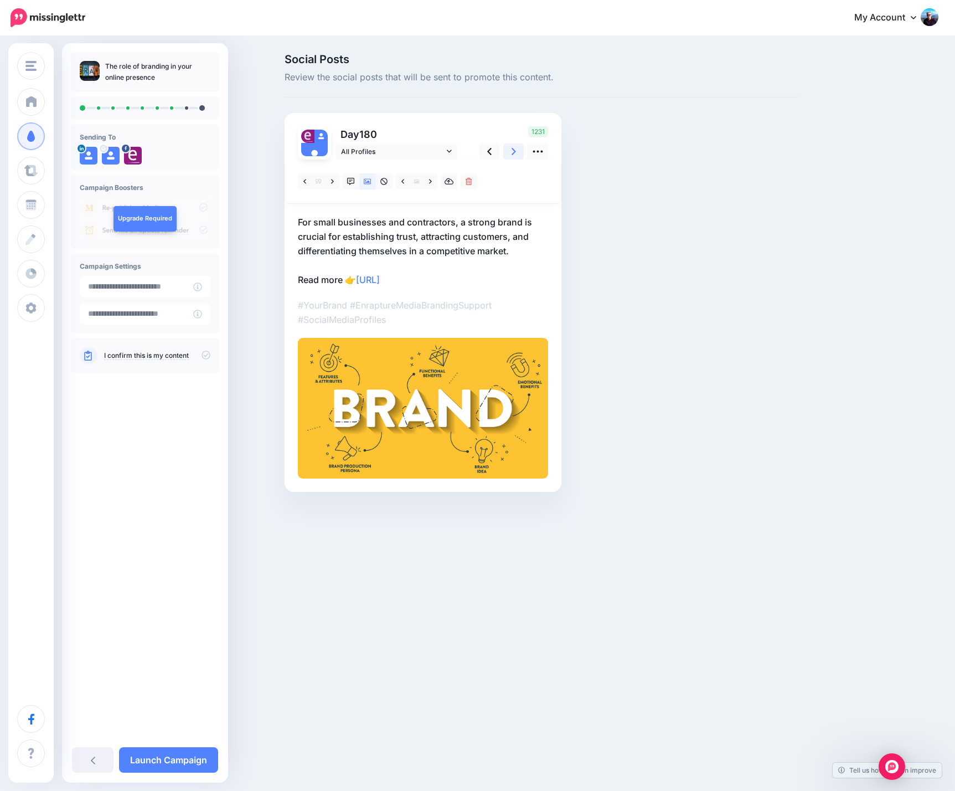
click at [514, 154] on icon at bounding box center [514, 152] width 4 height 12
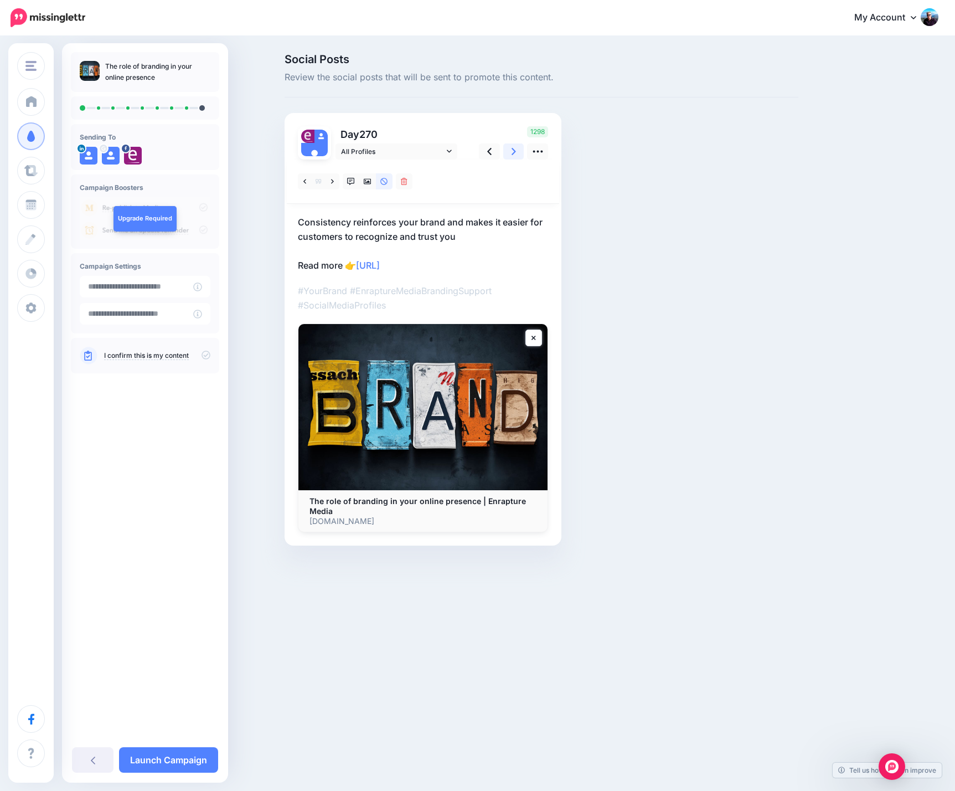
click at [514, 151] on icon at bounding box center [514, 151] width 4 height 7
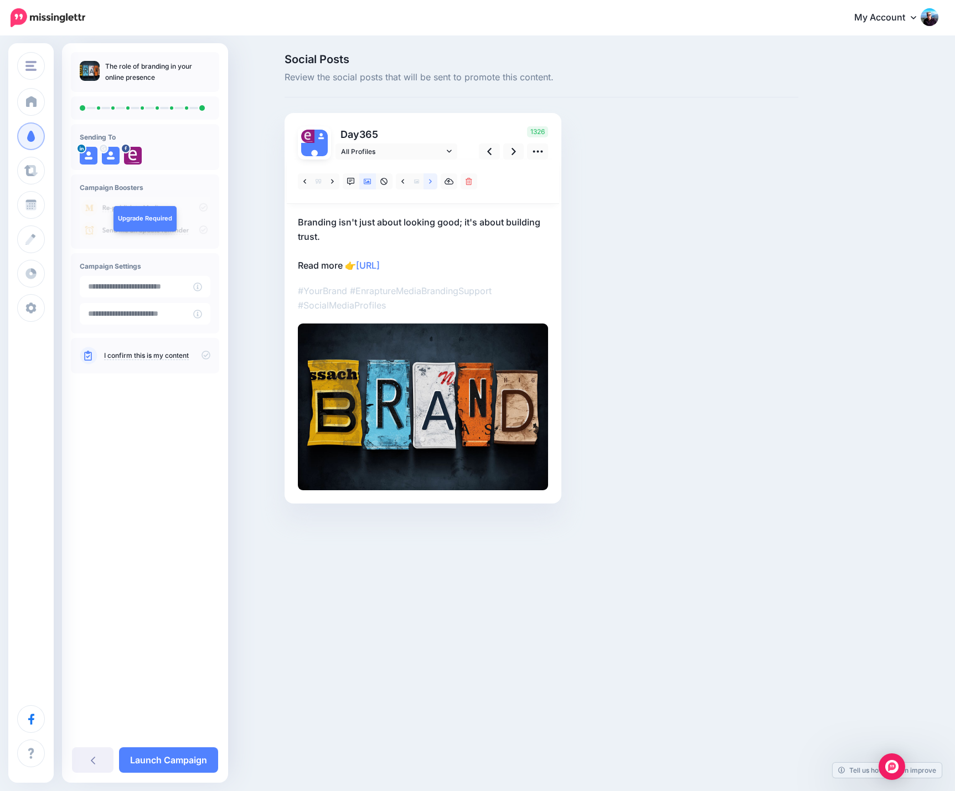
click at [430, 184] on icon at bounding box center [430, 182] width 3 height 8
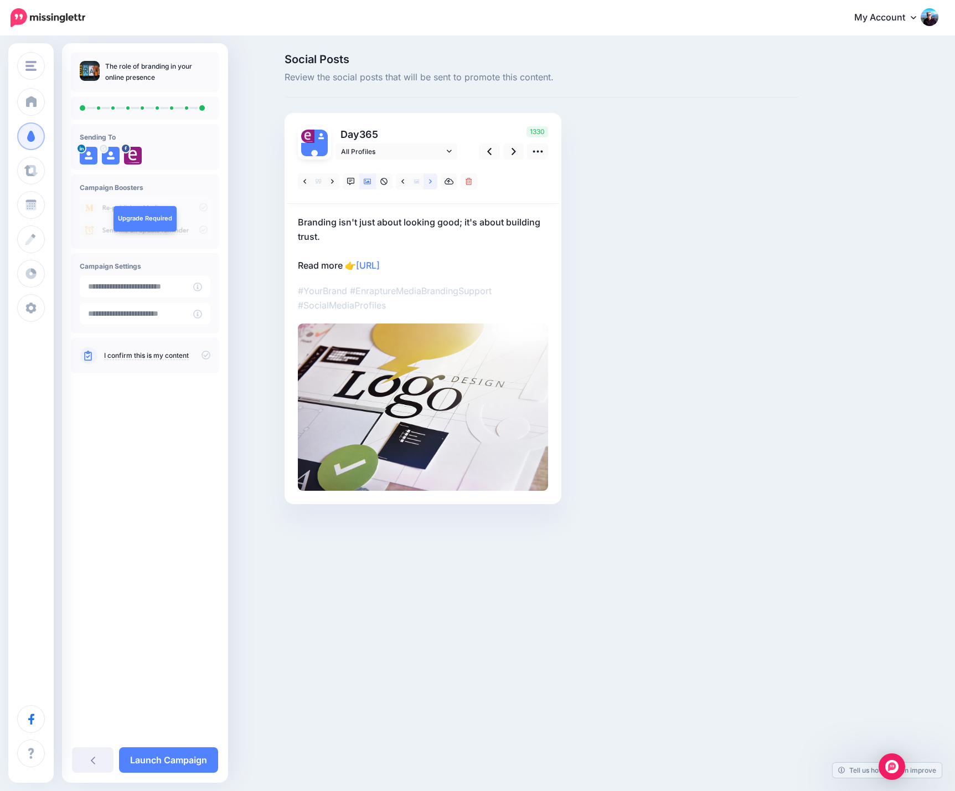
click at [430, 184] on icon at bounding box center [430, 182] width 3 height 8
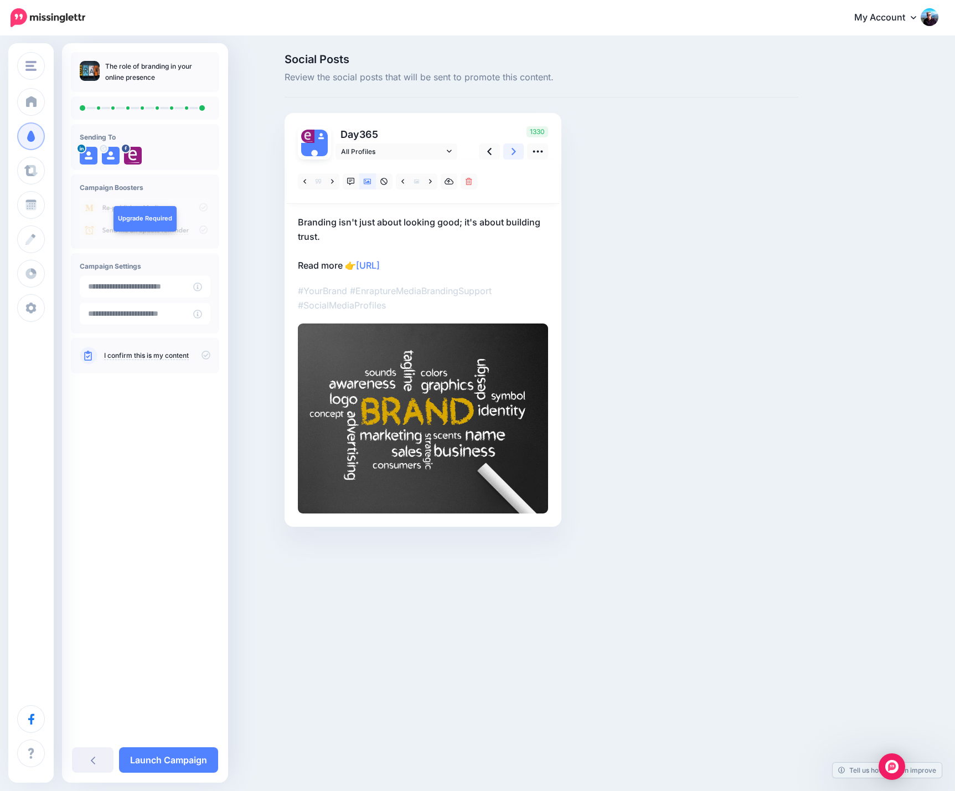
click at [515, 153] on icon at bounding box center [514, 151] width 4 height 7
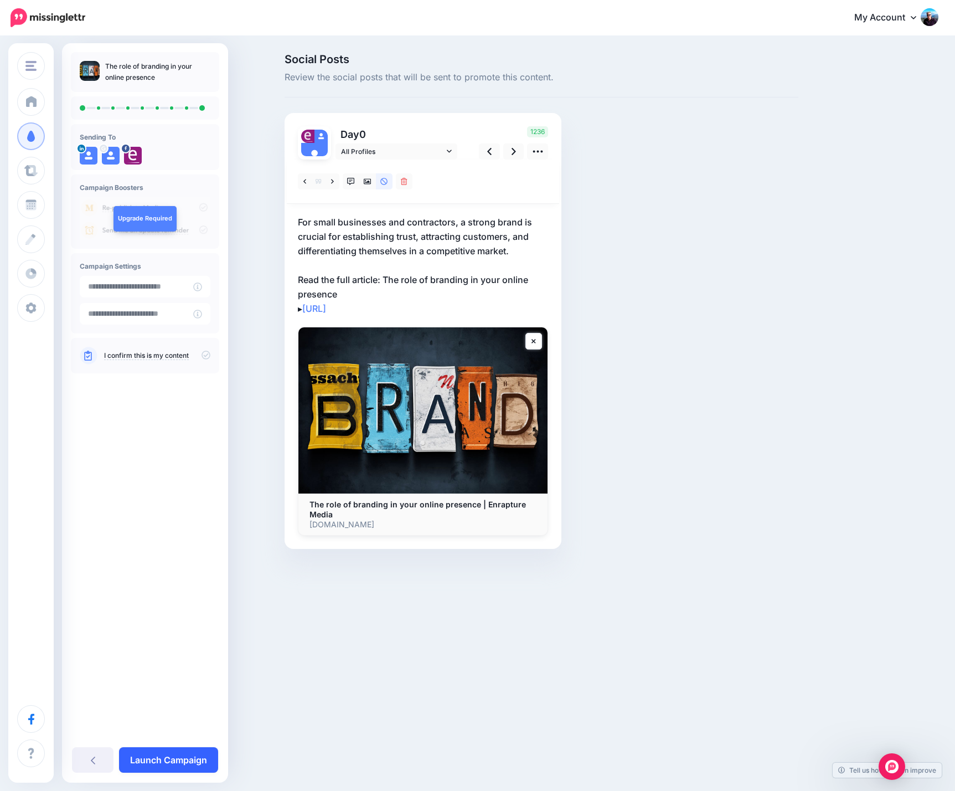
click at [169, 761] on link "Launch Campaign" at bounding box center [168, 759] width 99 height 25
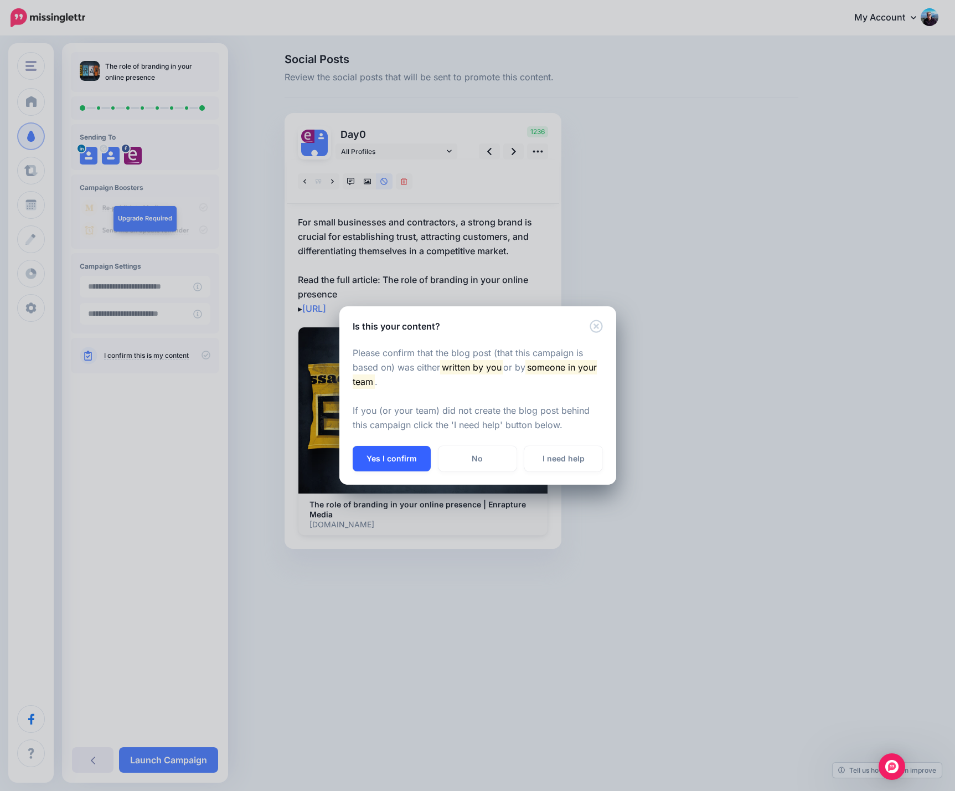
click at [394, 455] on button "Yes I confirm" at bounding box center [392, 458] width 78 height 25
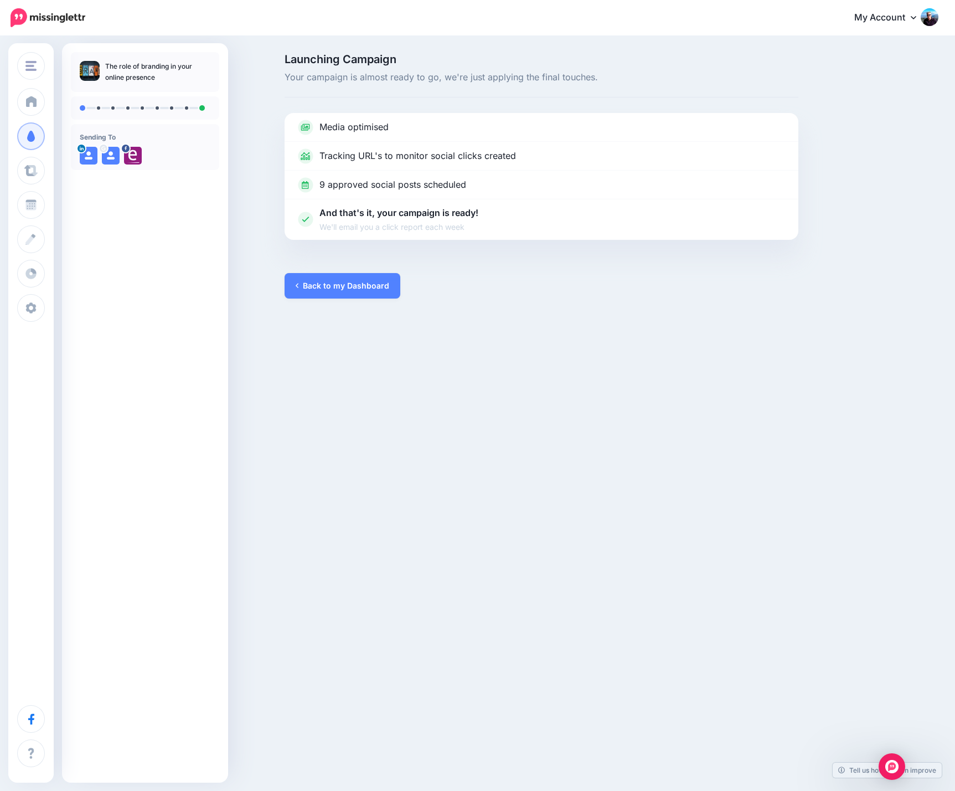
click at [264, 302] on div "Launching Campaign Your campaign is almost ready to go, we're just applying the…" at bounding box center [477, 176] width 955 height 278
click at [348, 289] on link "Back to my Dashboard" at bounding box center [343, 285] width 116 height 25
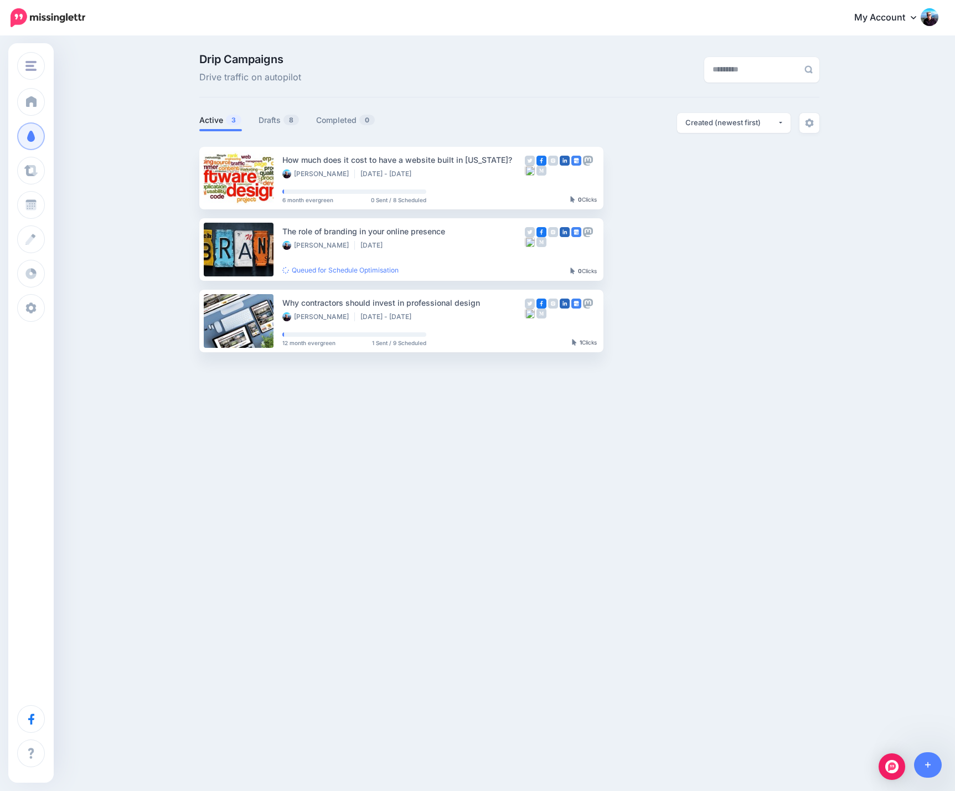
click at [90, 145] on div "Drip Campaigns Drive traffic on autopilot Active 3 8 0" at bounding box center [477, 207] width 955 height 340
click at [134, 118] on div "Drip Campaigns Drive traffic on autopilot Active 3 8 0" at bounding box center [477, 207] width 955 height 340
